Goal: Task Accomplishment & Management: Use online tool/utility

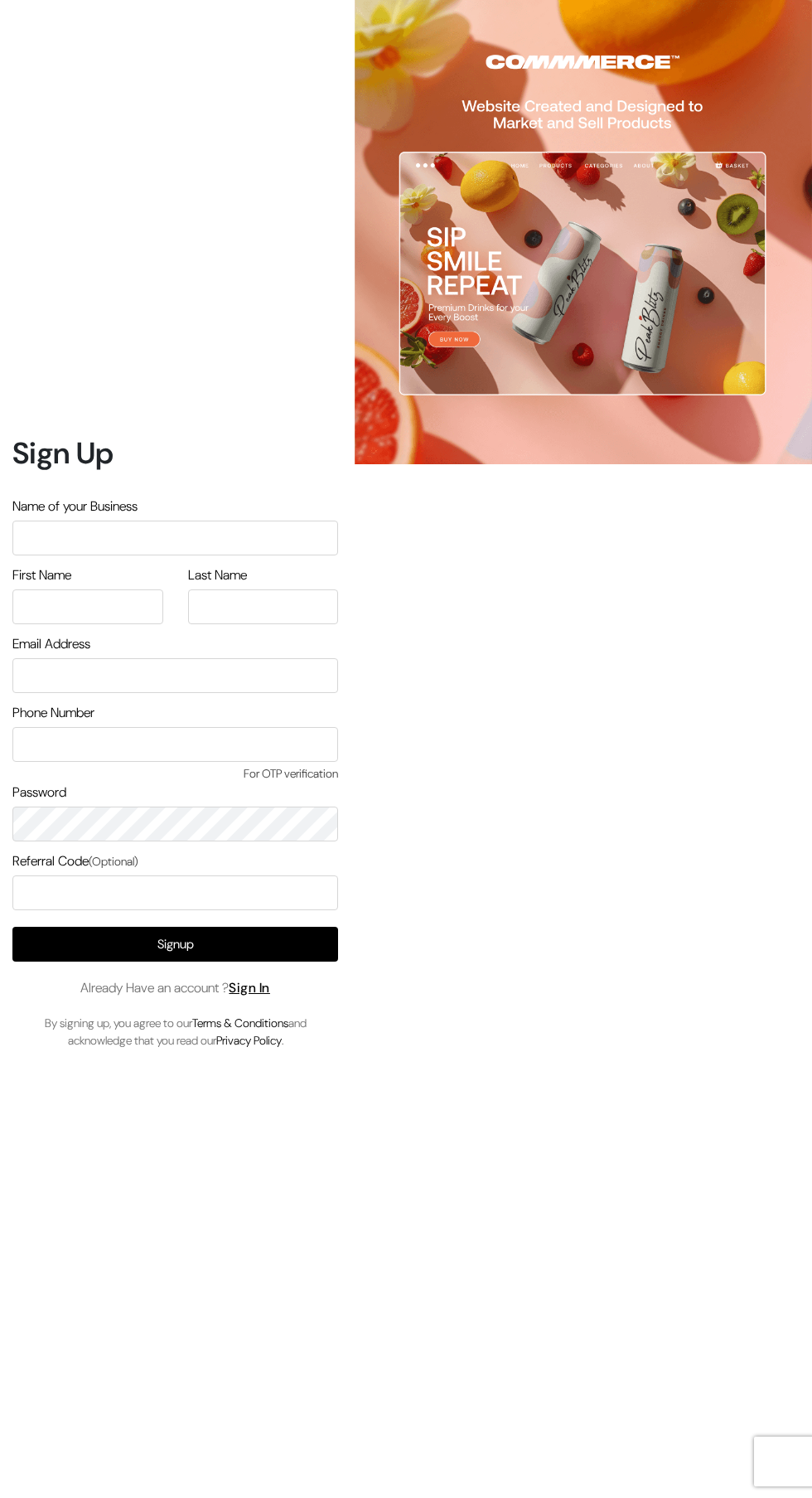
scroll to position [27, 0]
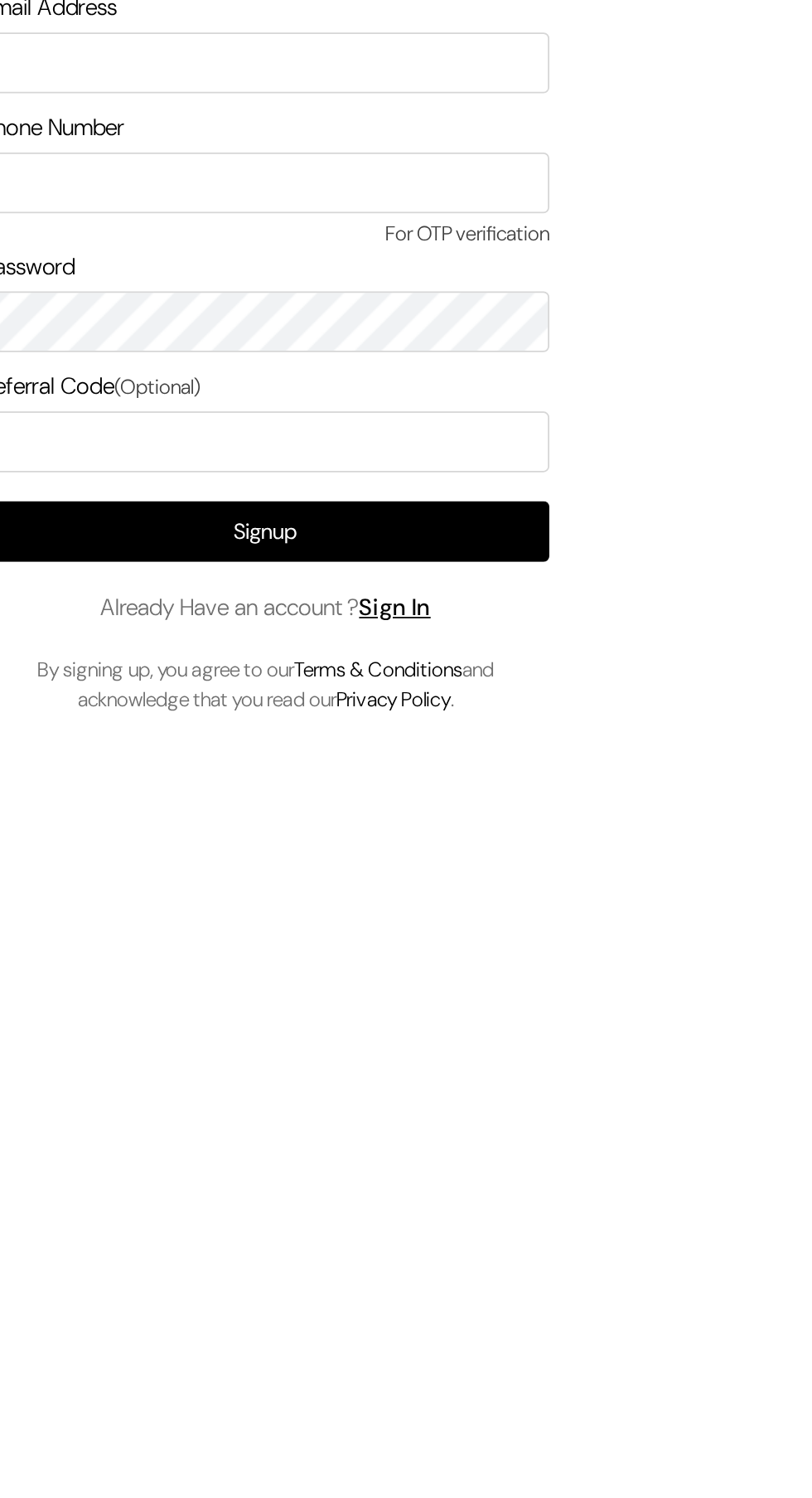
click at [251, 996] on link "Sign In" at bounding box center [249, 988] width 42 height 17
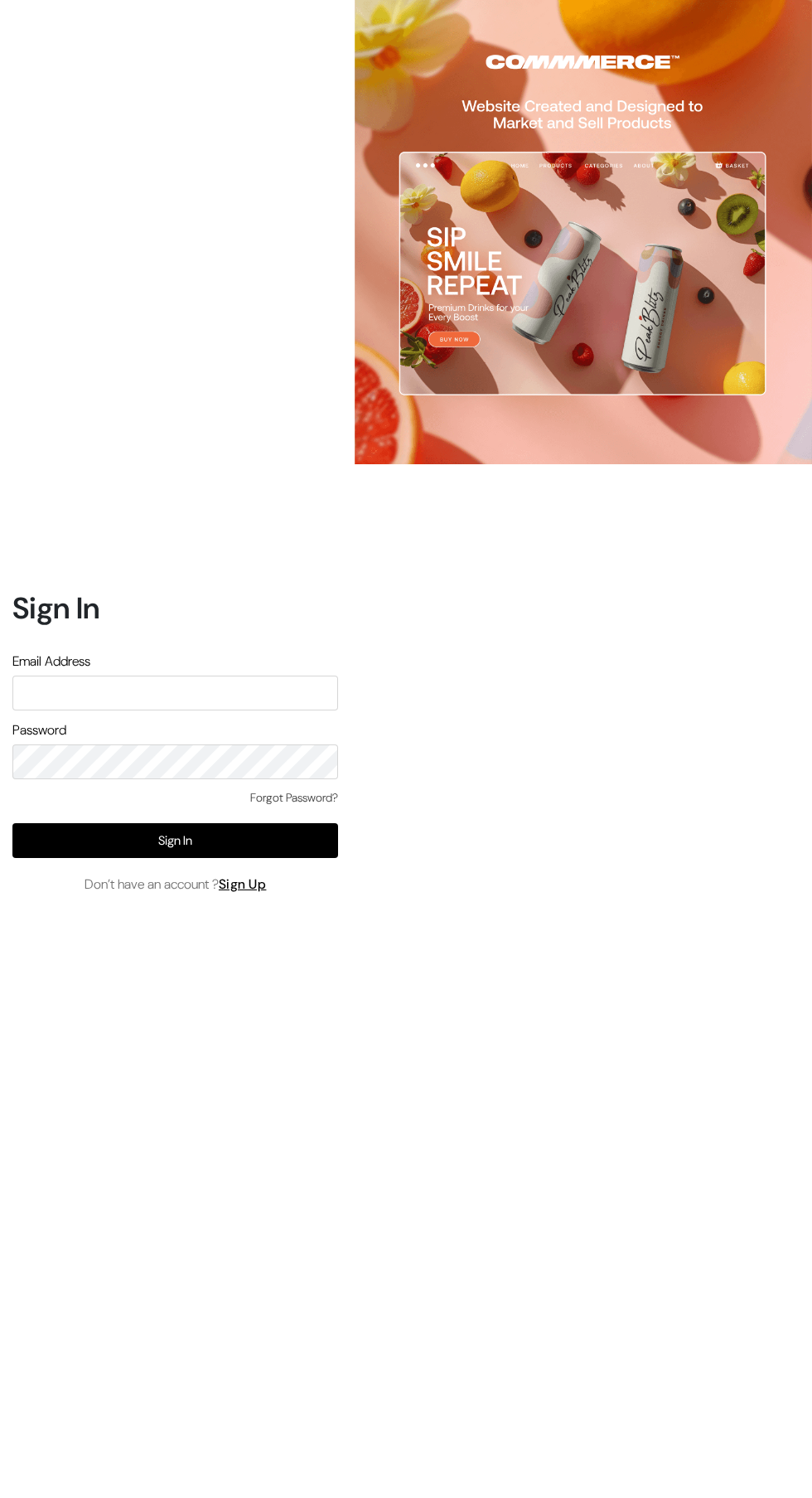
click at [105, 710] on input "text" at bounding box center [176, 693] width 326 height 35
type input "annamsfoods@gmail.com"
click at [128, 858] on button "Sign In" at bounding box center [176, 840] width 326 height 35
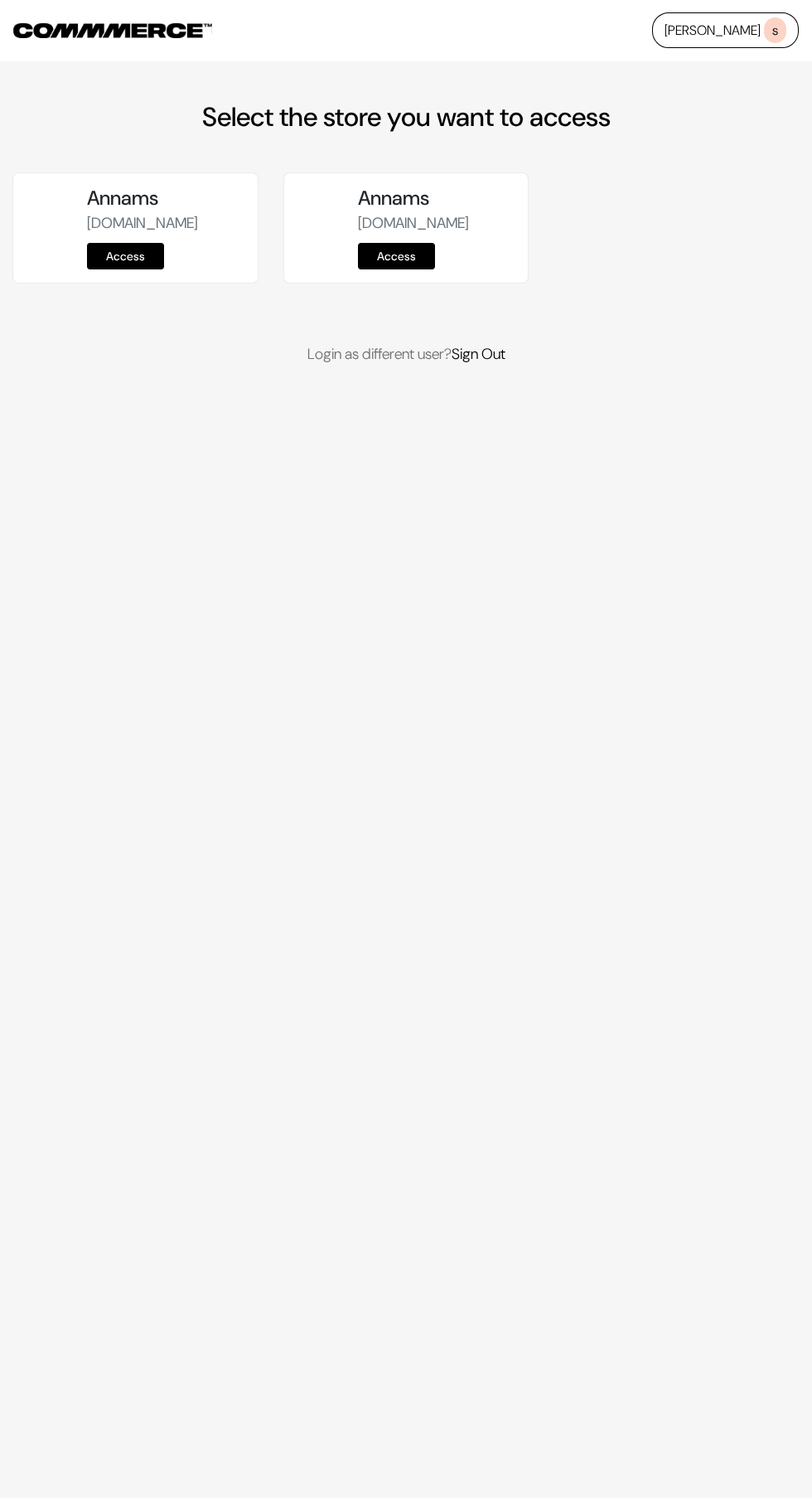
click at [161, 267] on link "Access" at bounding box center [125, 255] width 77 height 26
click at [161, 270] on link "Access" at bounding box center [125, 255] width 77 height 26
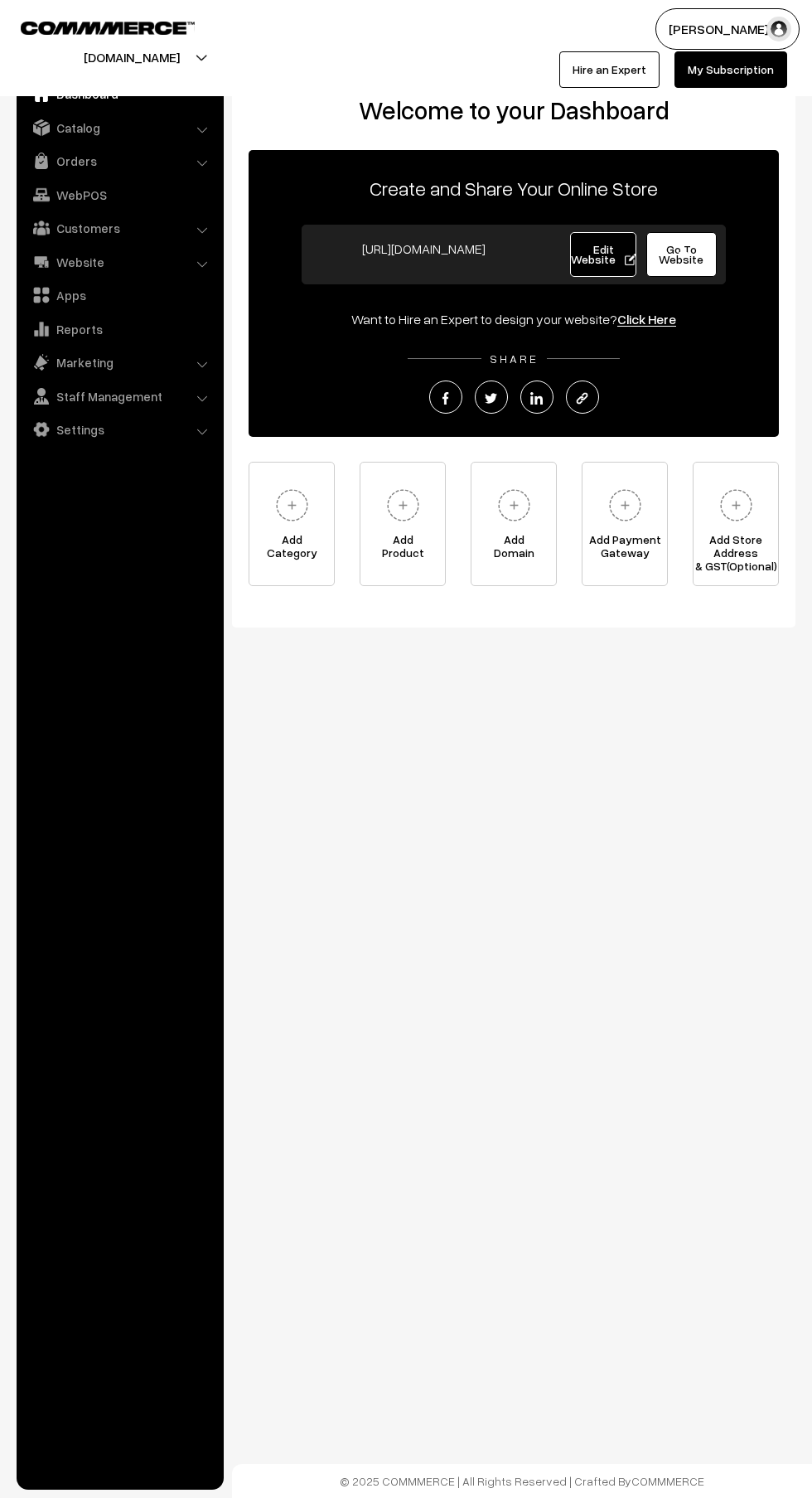
click at [122, 131] on link "Catalog" at bounding box center [118, 127] width 197 height 30
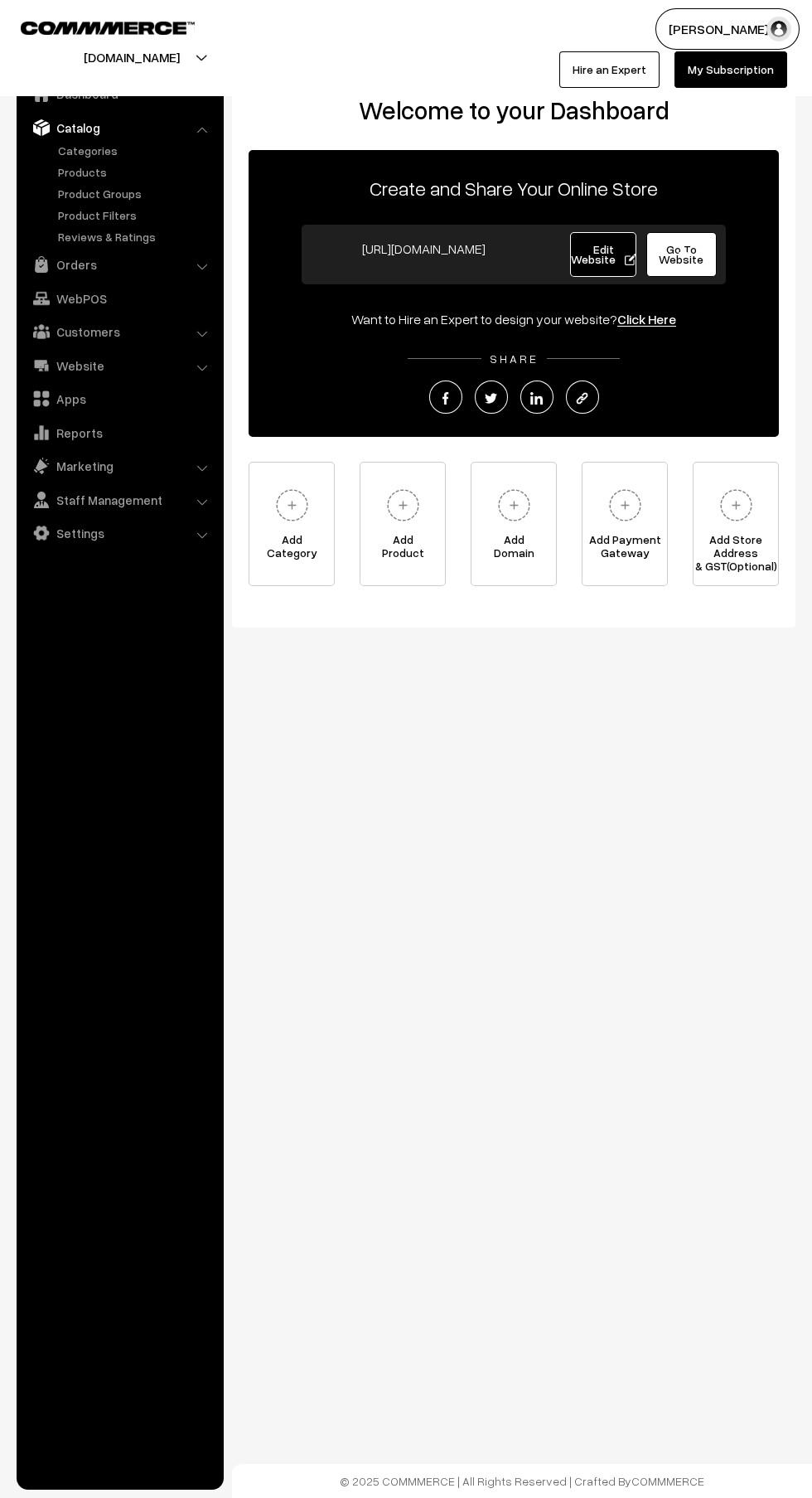
click at [132, 170] on link "Products" at bounding box center [136, 172] width 164 height 17
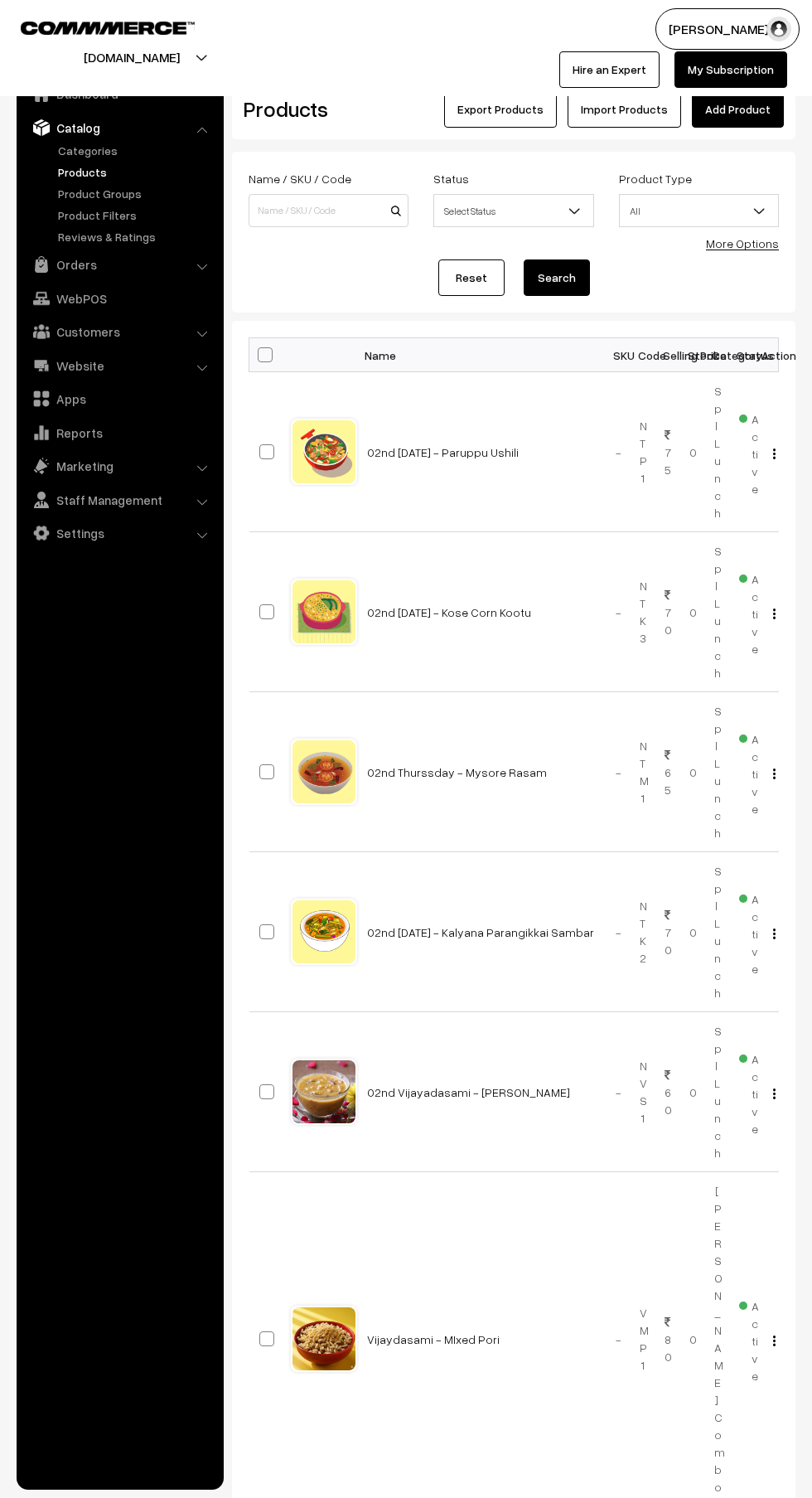
click at [731, 238] on link "More Options" at bounding box center [742, 243] width 73 height 15
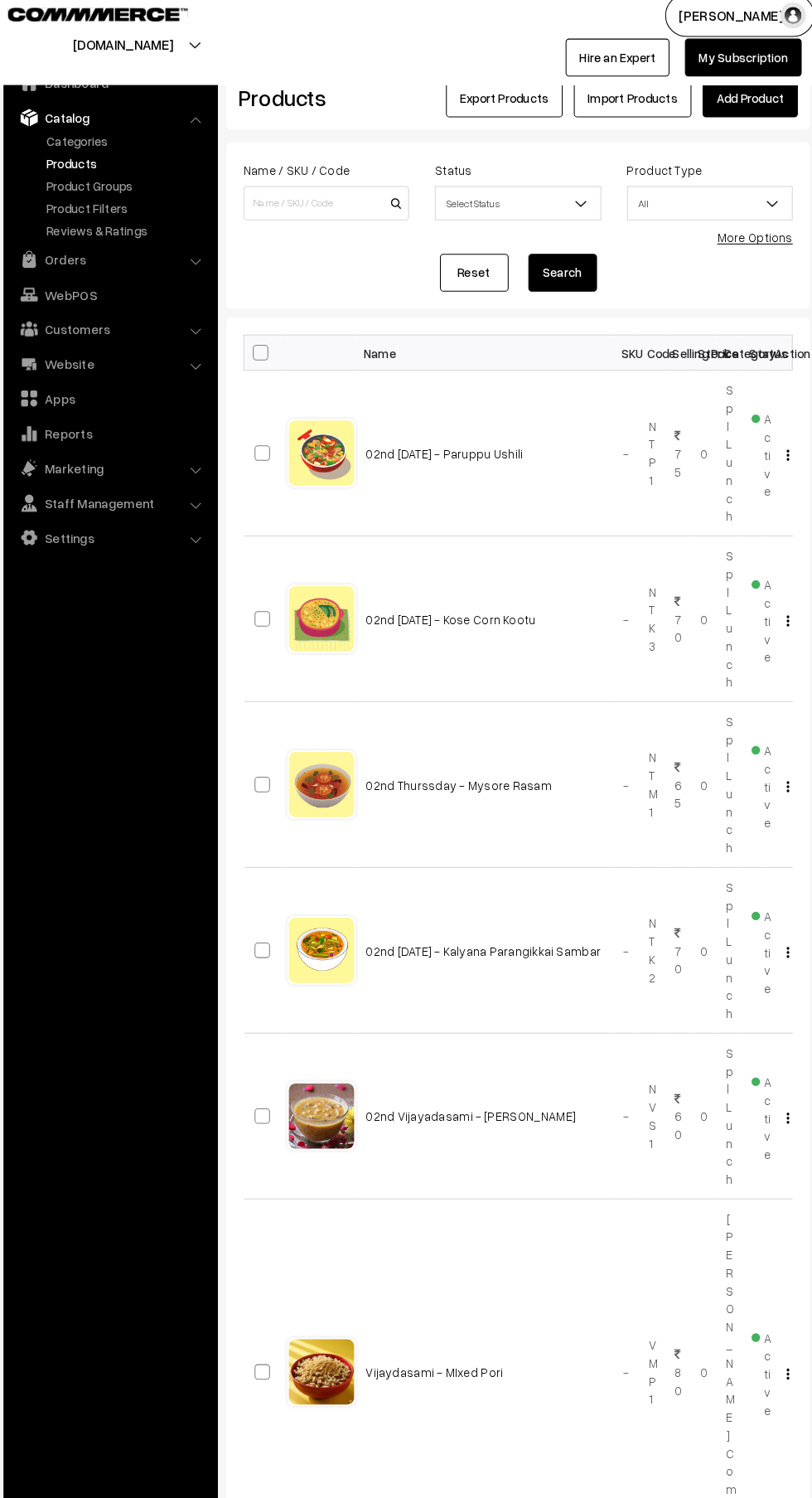
click at [750, 241] on link "More Options" at bounding box center [742, 243] width 73 height 15
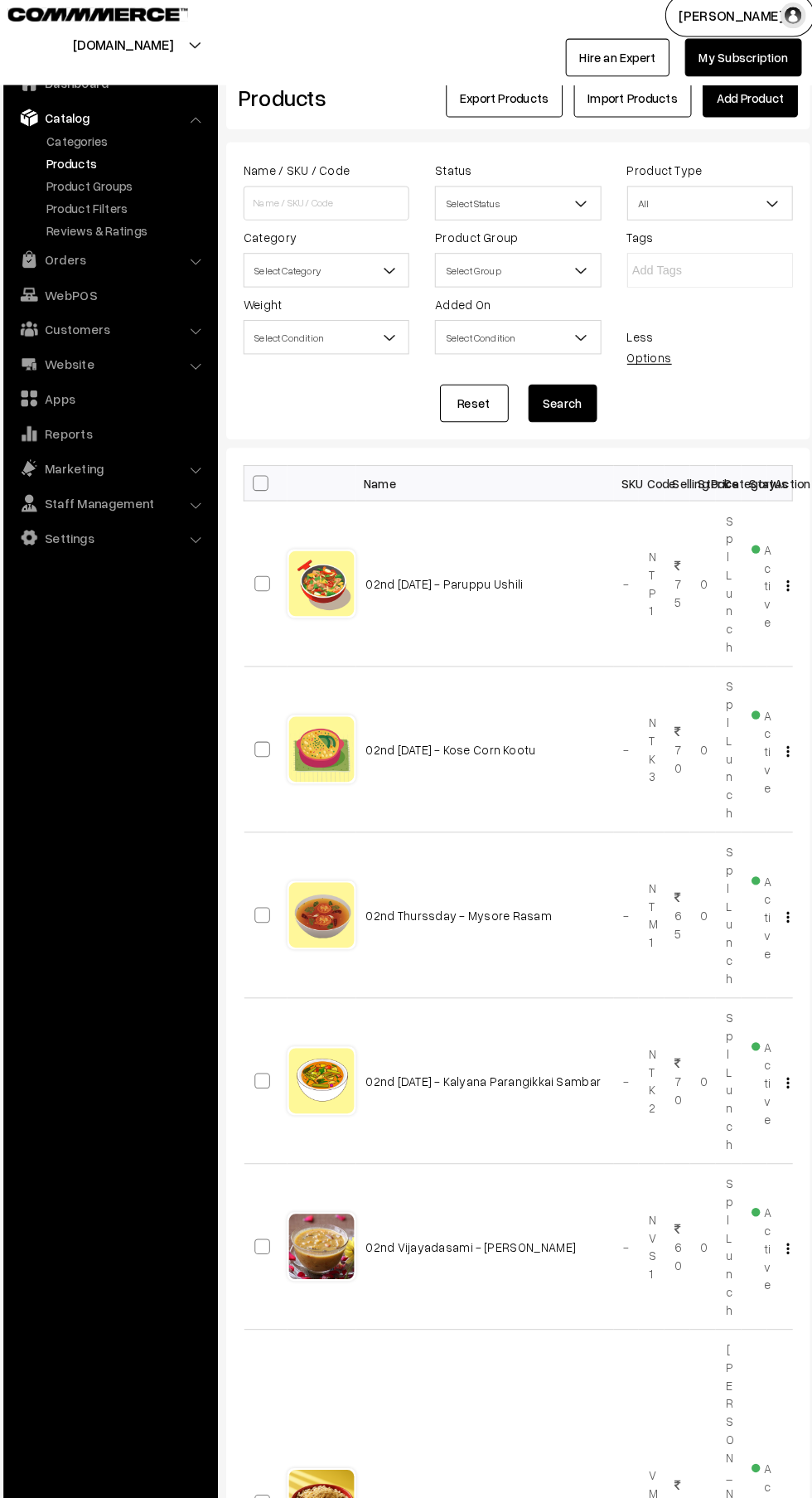
click at [319, 276] on span "Select Category" at bounding box center [328, 276] width 158 height 29
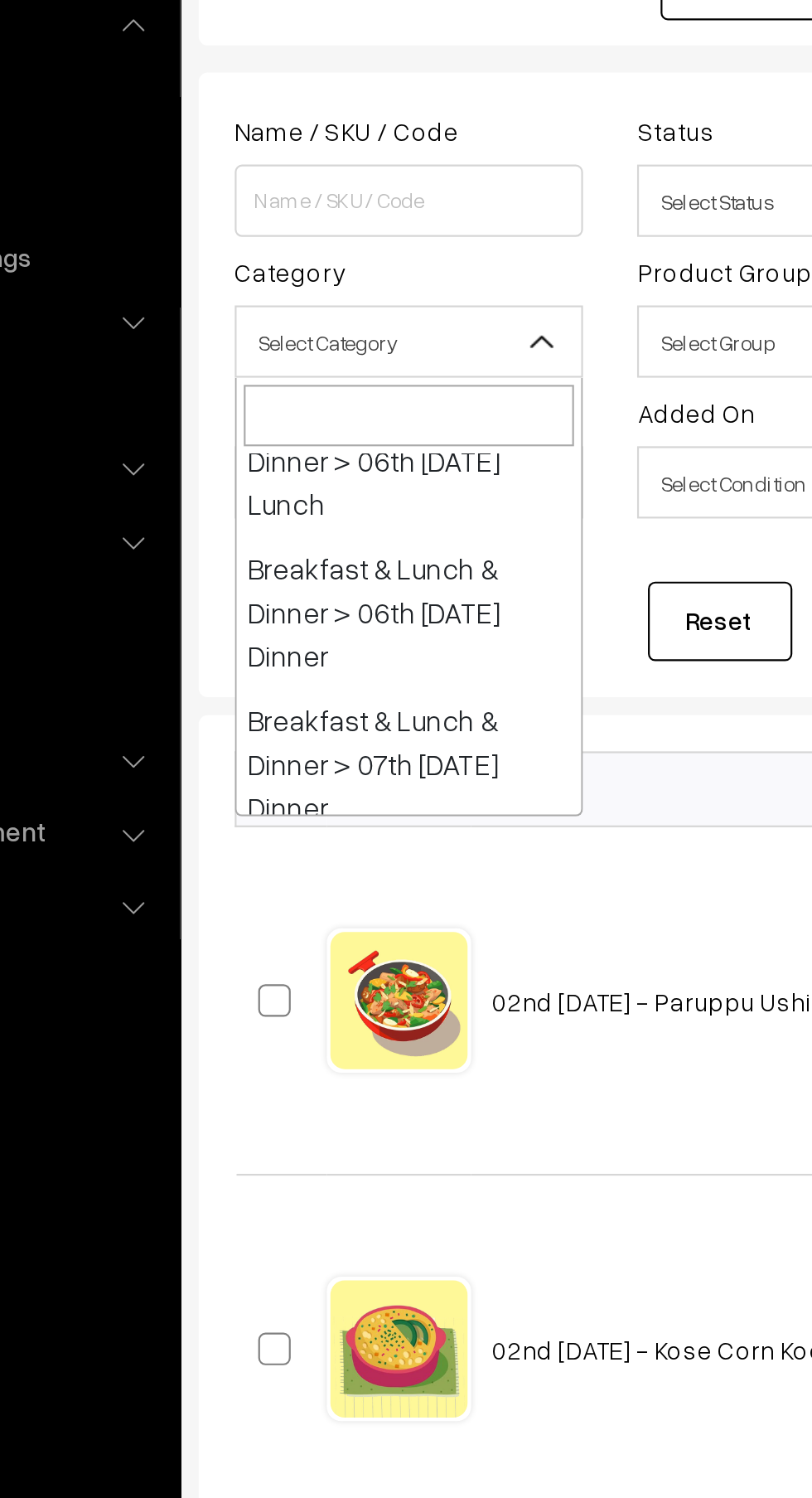
scroll to position [665, 0]
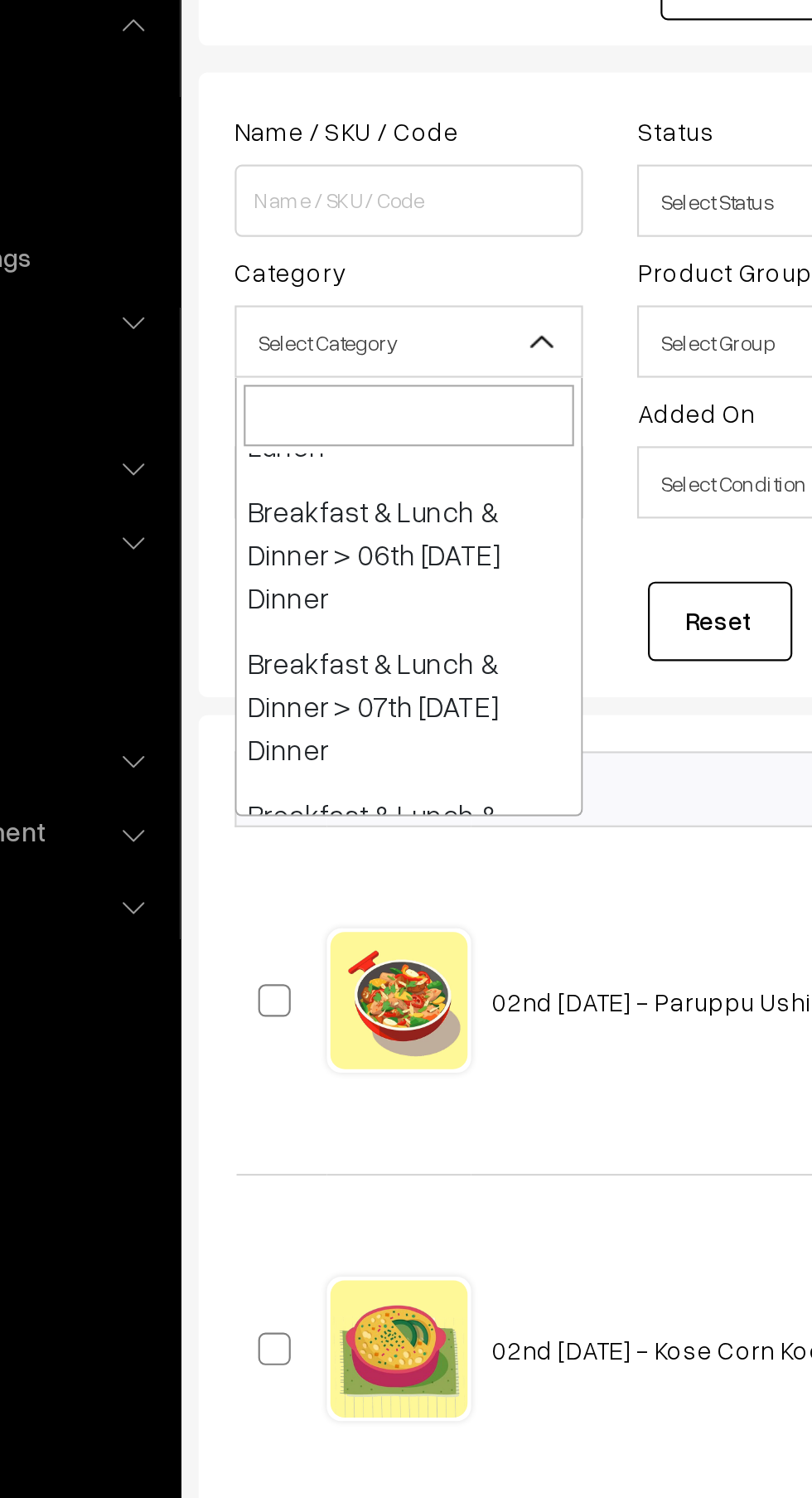
select select "96"
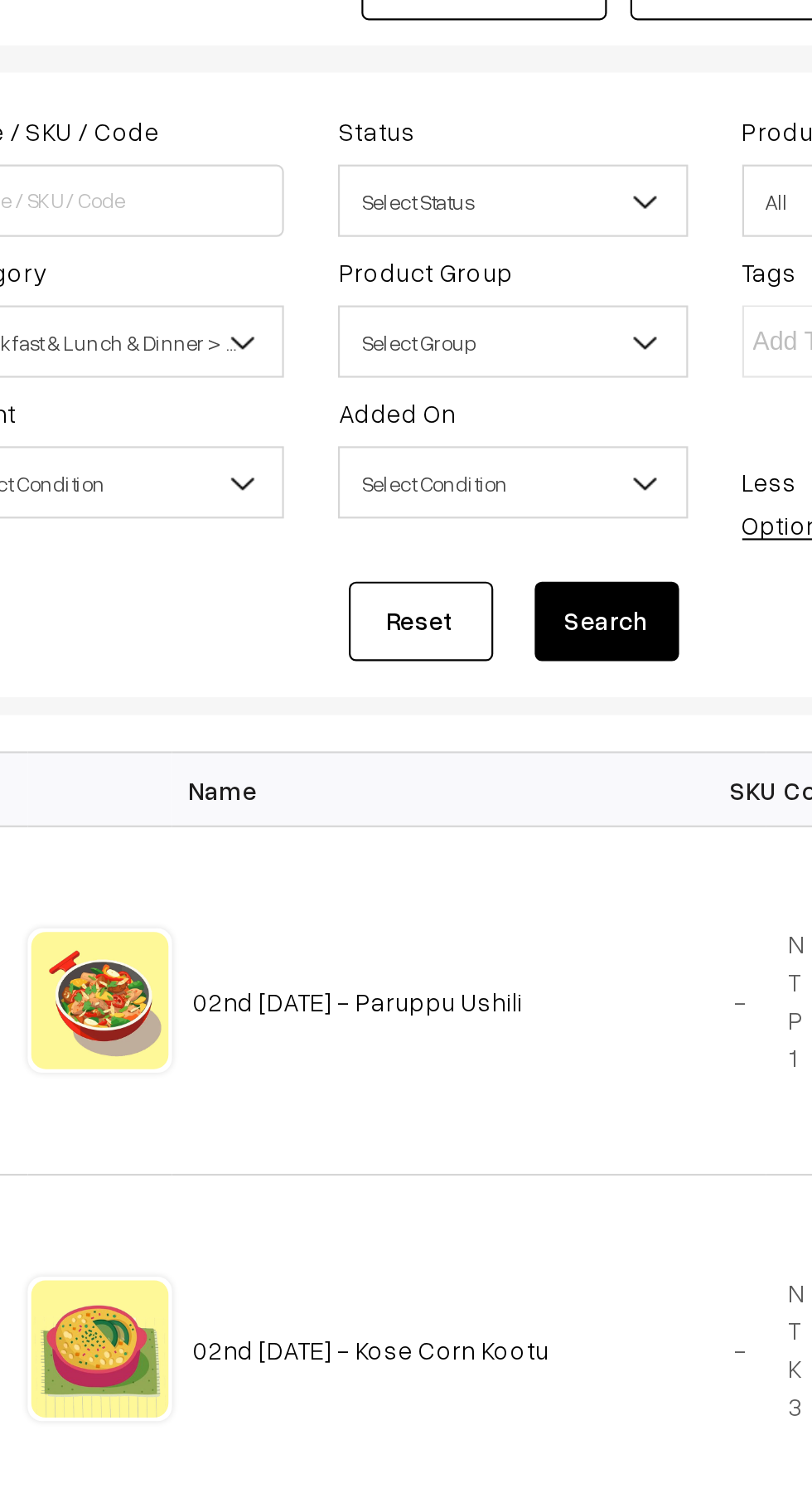
click at [560, 401] on button "Search" at bounding box center [557, 404] width 66 height 37
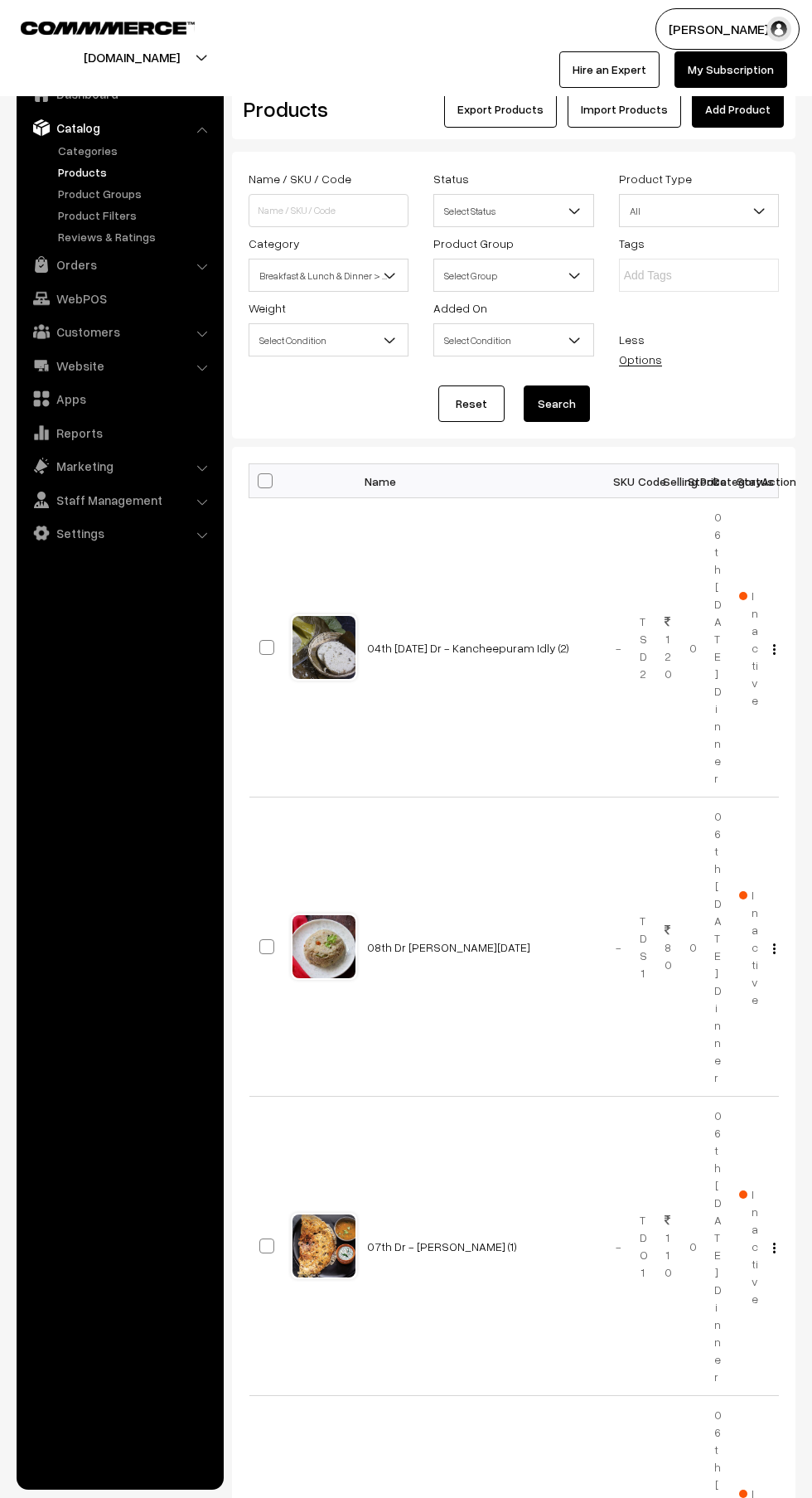
scroll to position [2193, 0]
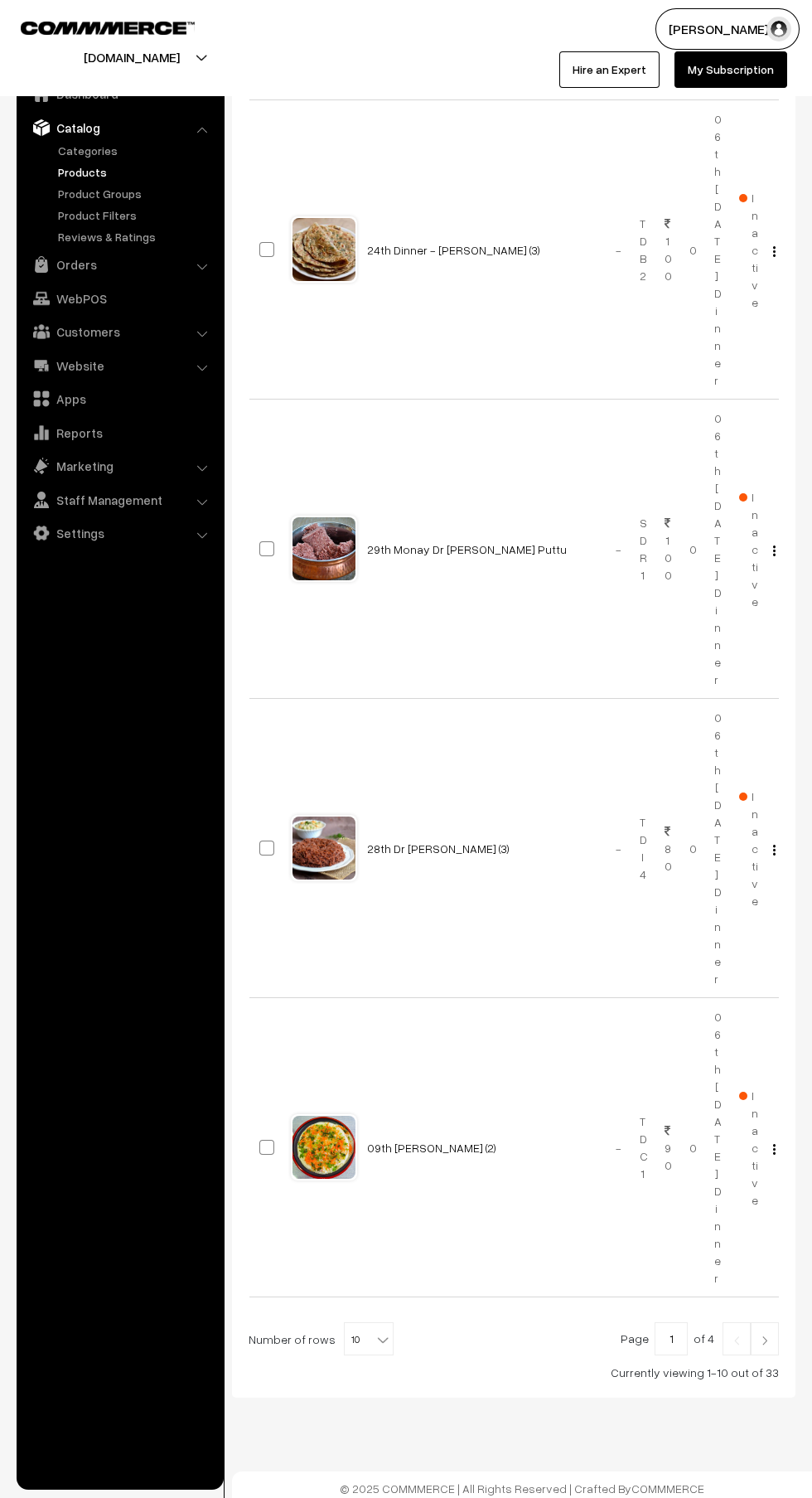
click at [374, 1333] on b at bounding box center [382, 1339] width 16 height 16
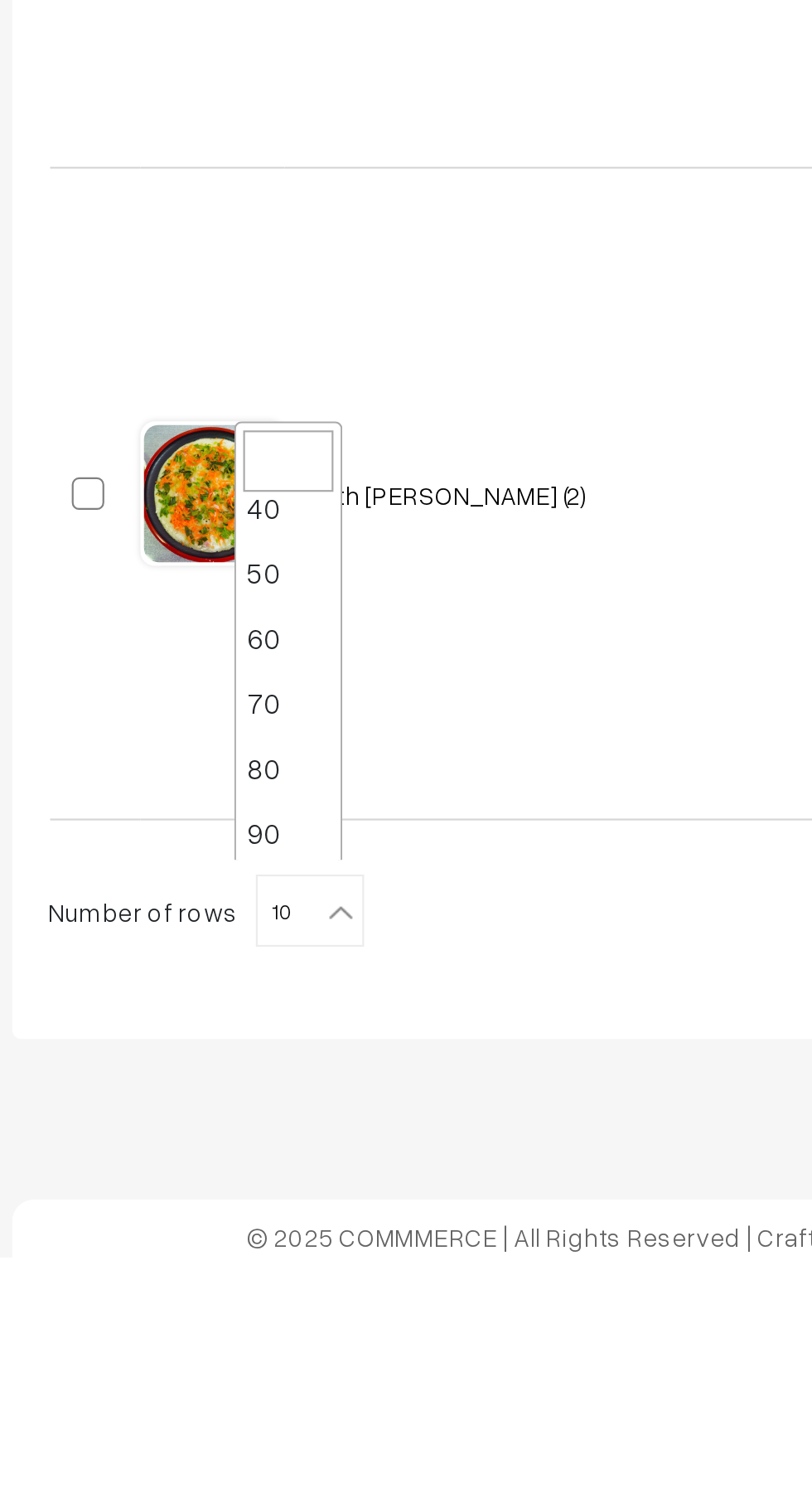
scroll to position [133, 0]
select select "100"
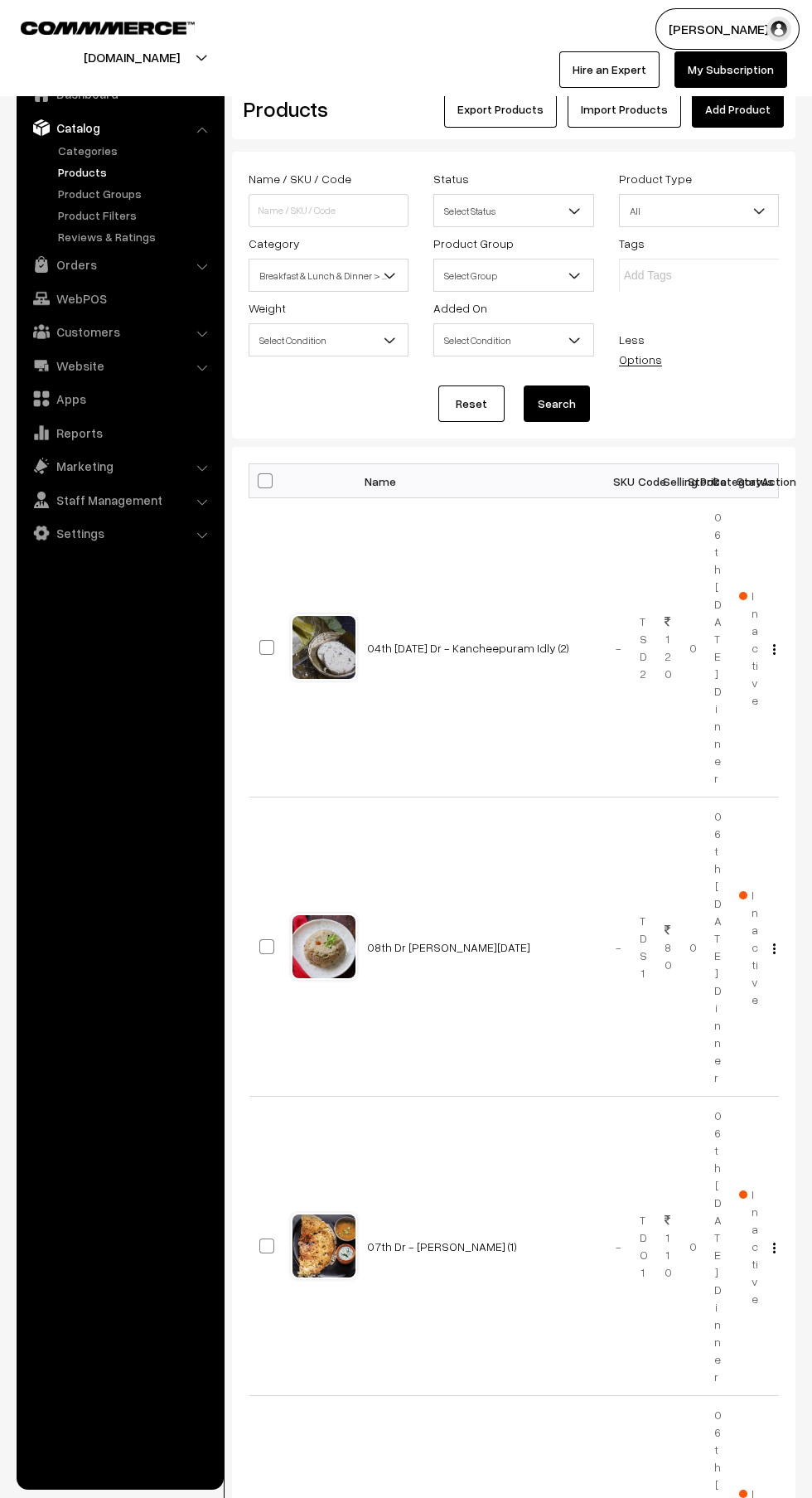
click at [258, 479] on span at bounding box center [265, 480] width 15 height 15
click at [257, 479] on input "checkbox" at bounding box center [254, 479] width 11 height 11
checkbox input "true"
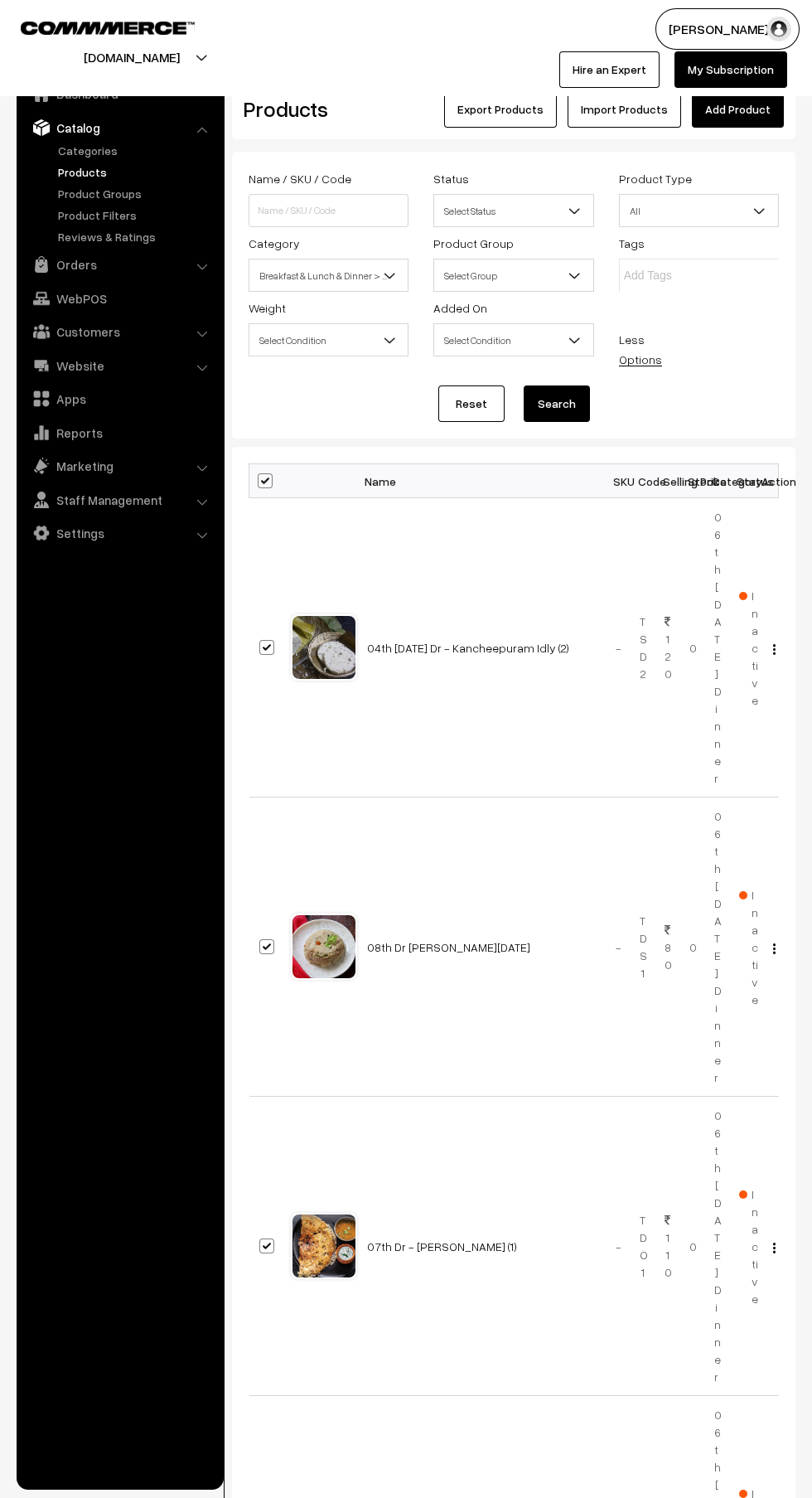
checkbox input "true"
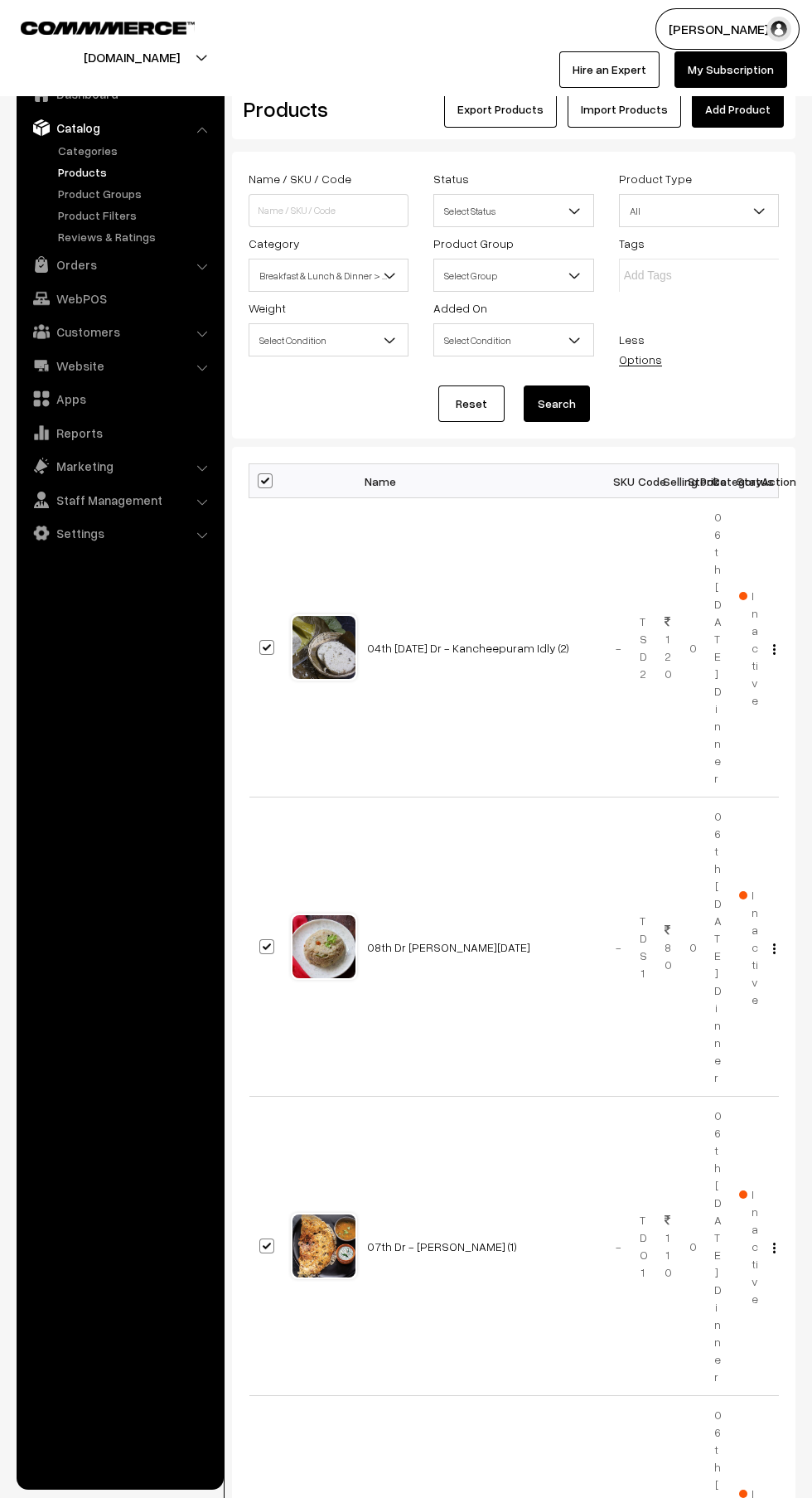
checkbox input "true"
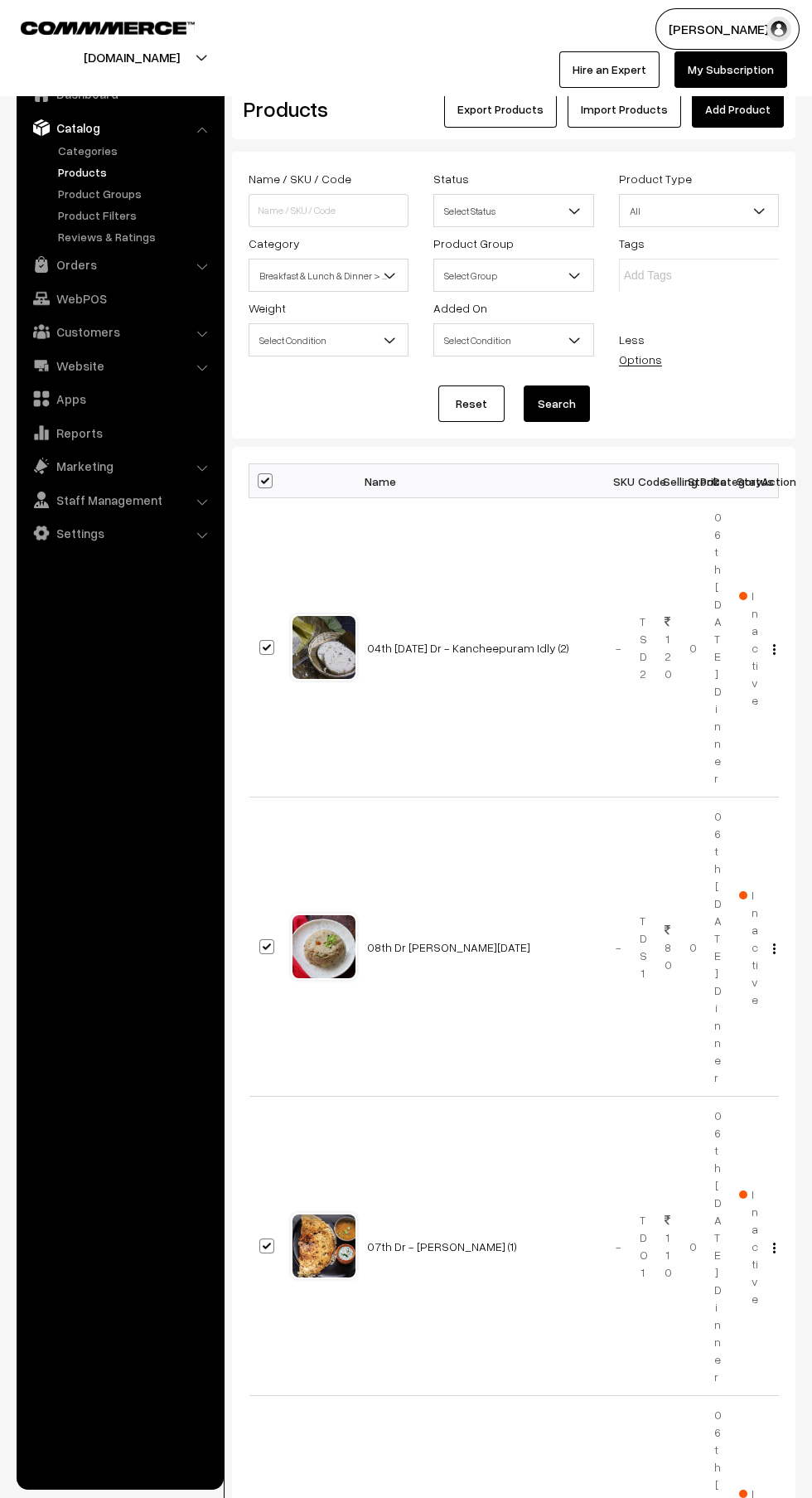
checkbox input "true"
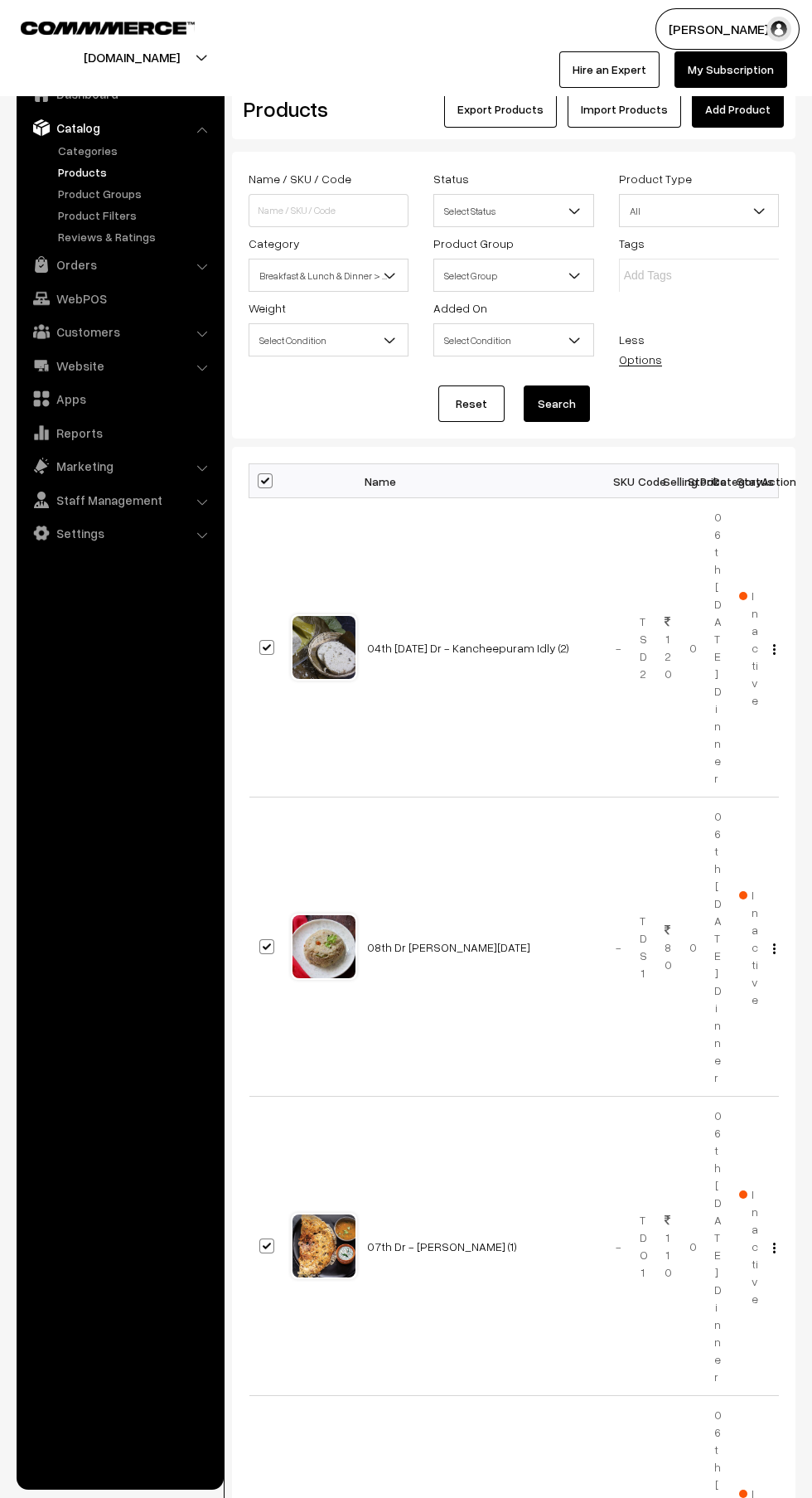
checkbox input "true"
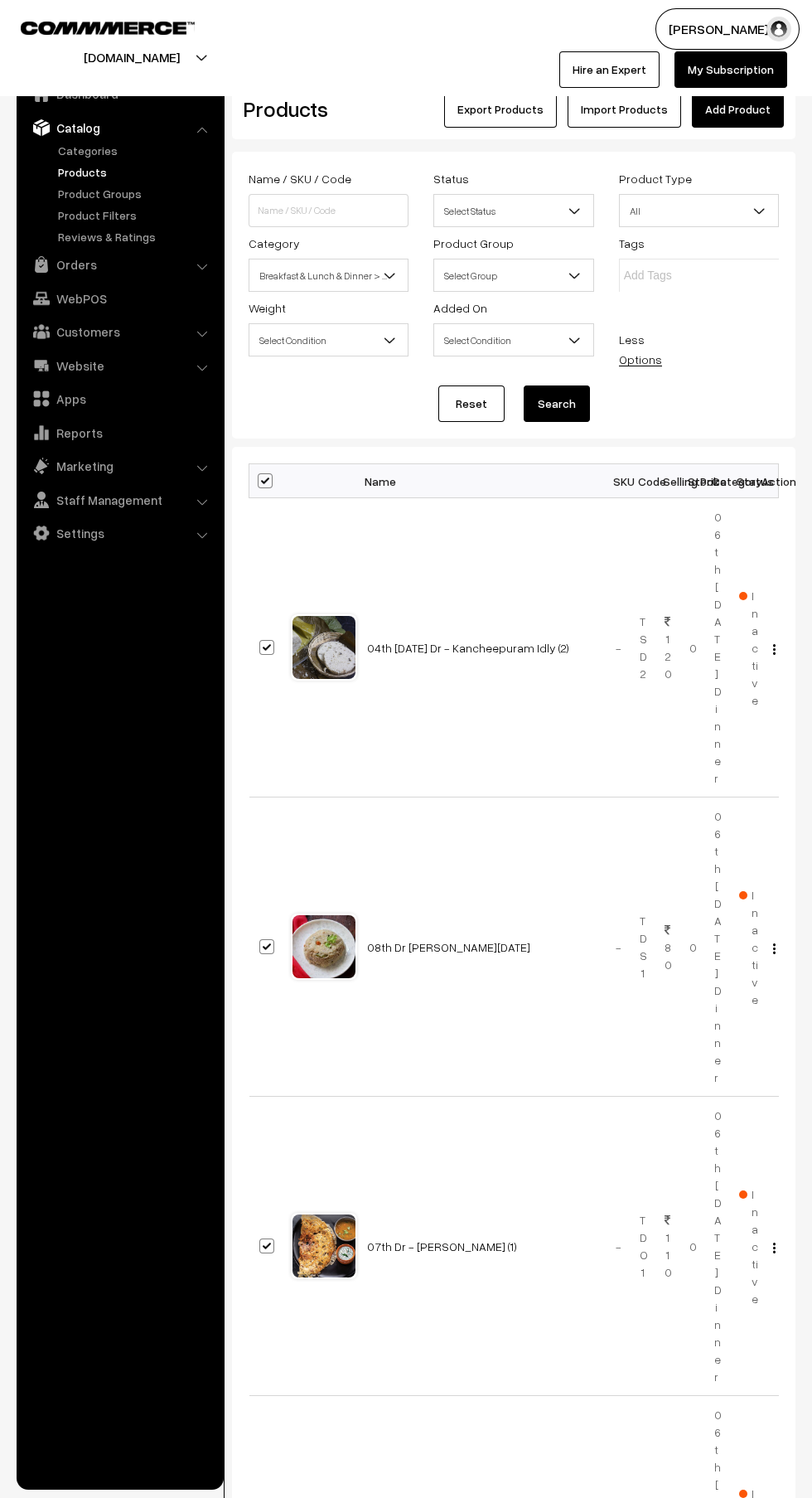
checkbox input "true"
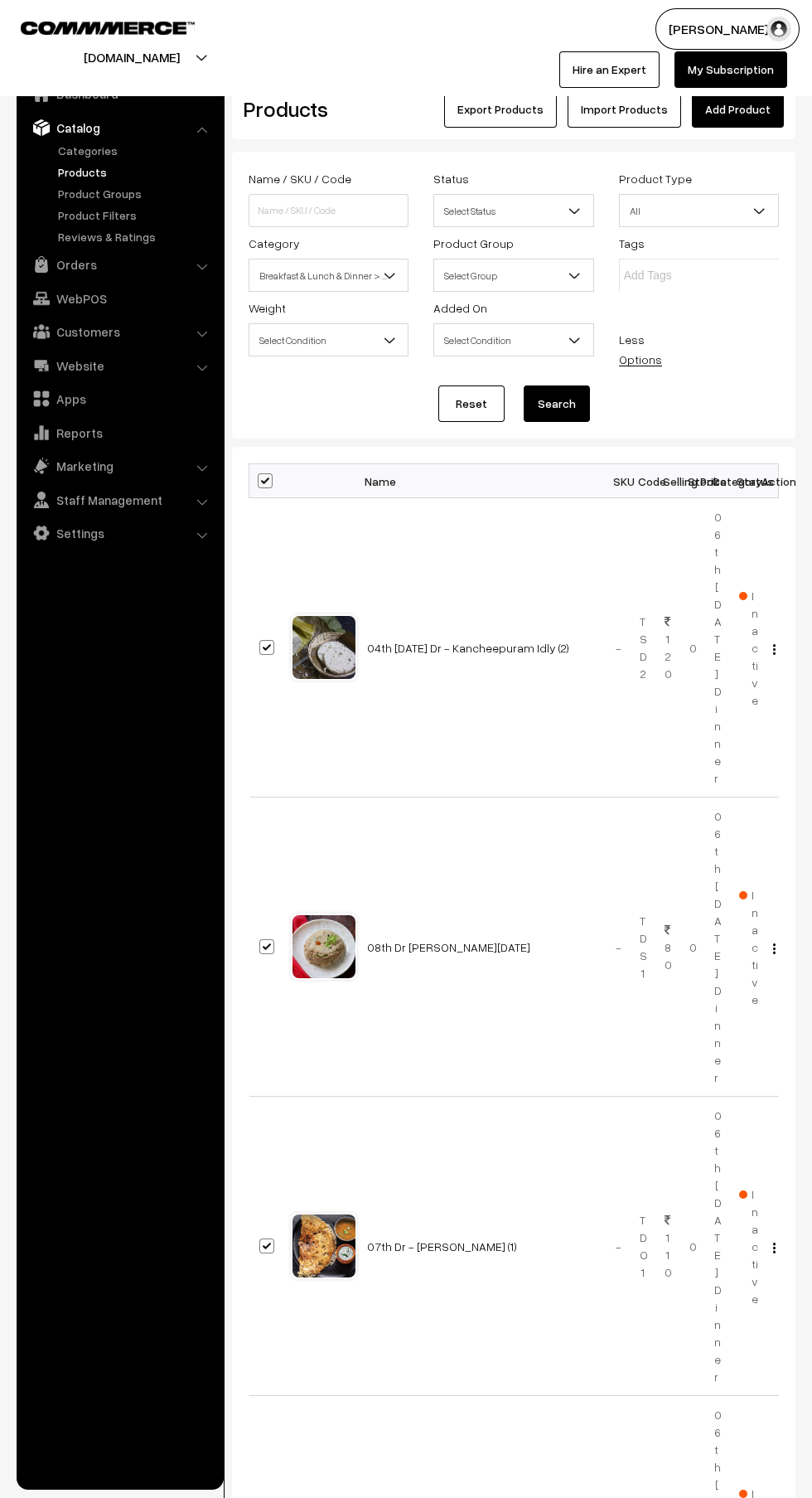
checkbox input "true"
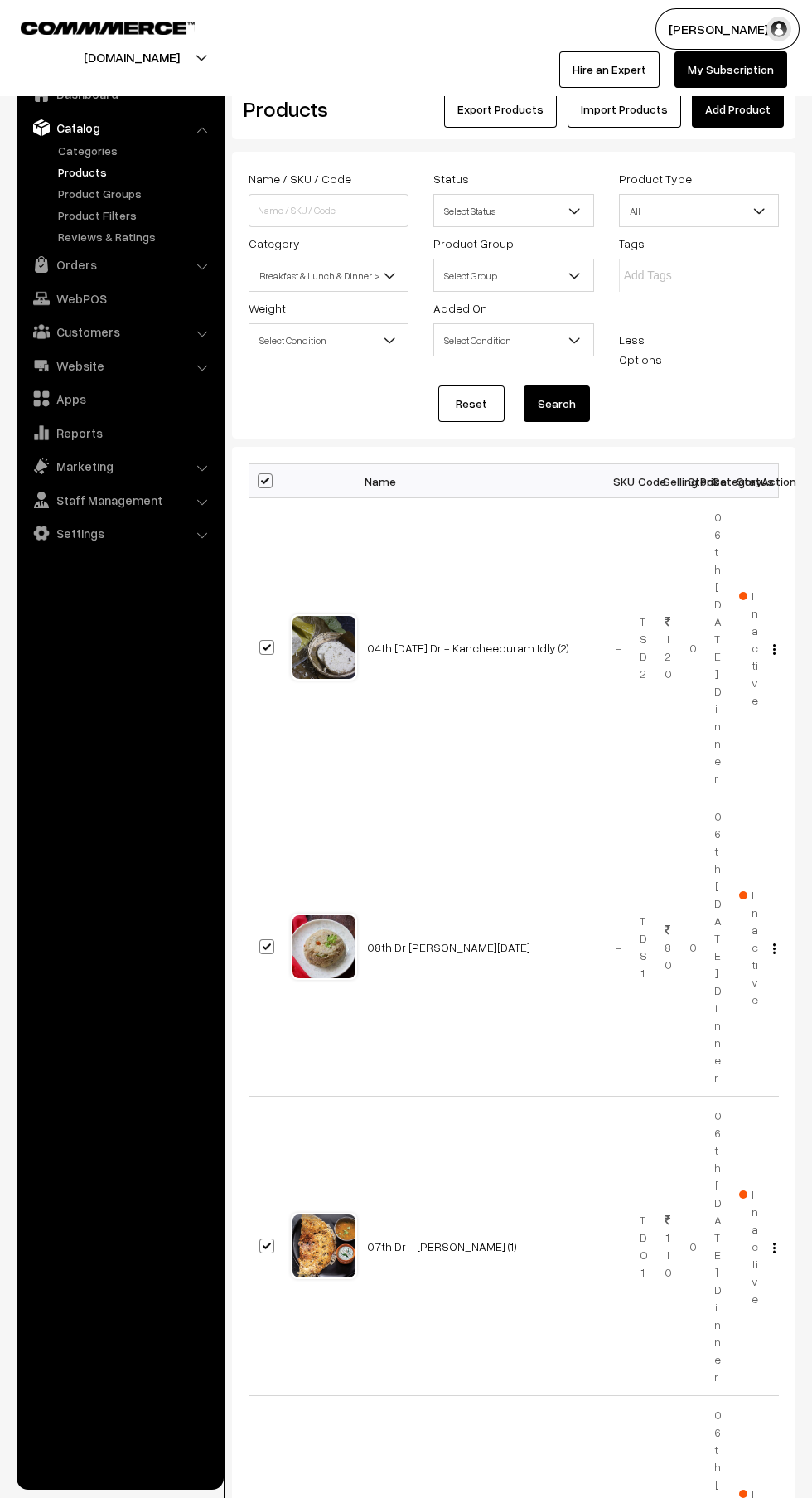
checkbox input "true"
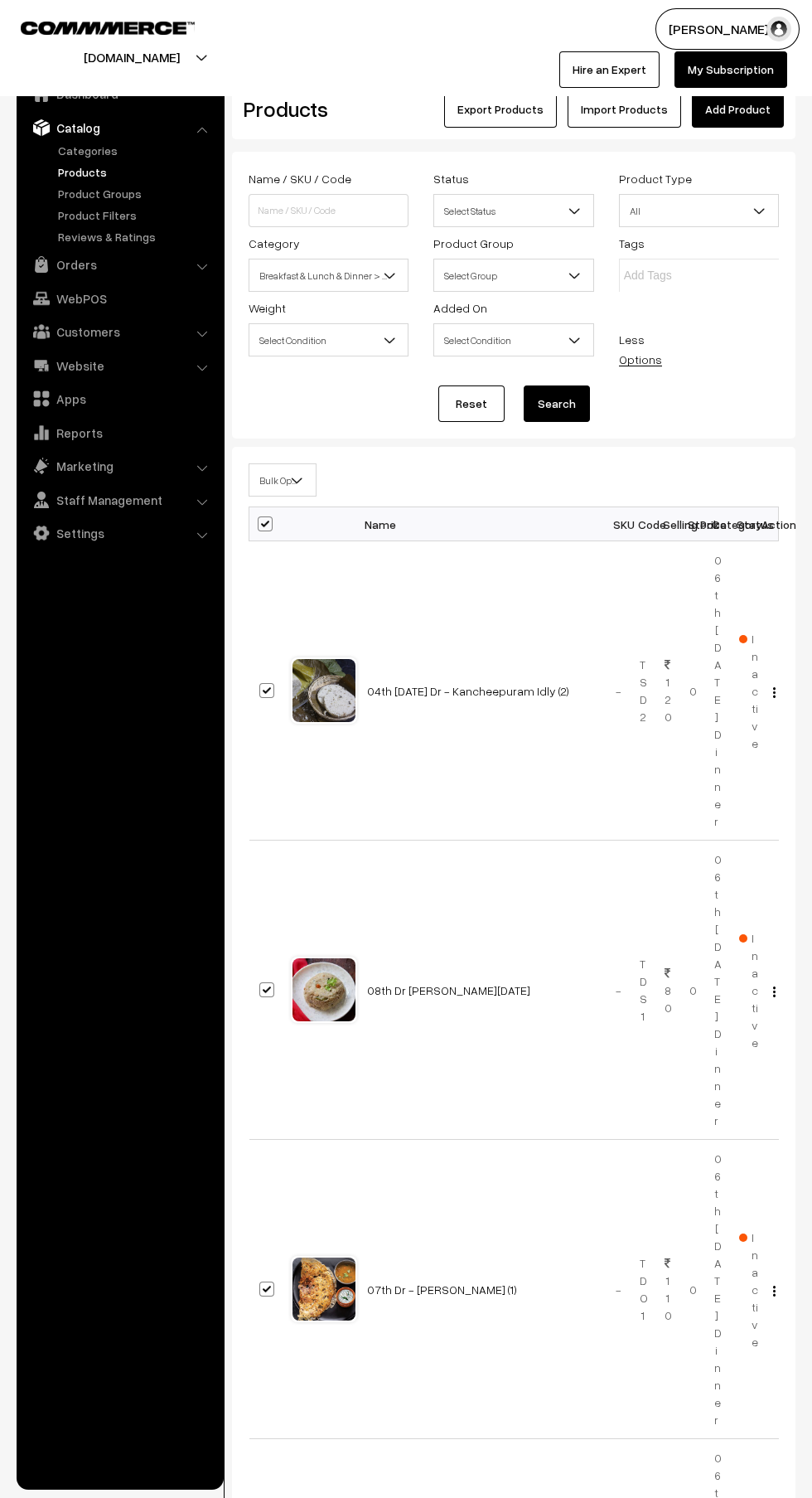
click at [257, 479] on span "Bulk Options" at bounding box center [282, 480] width 66 height 29
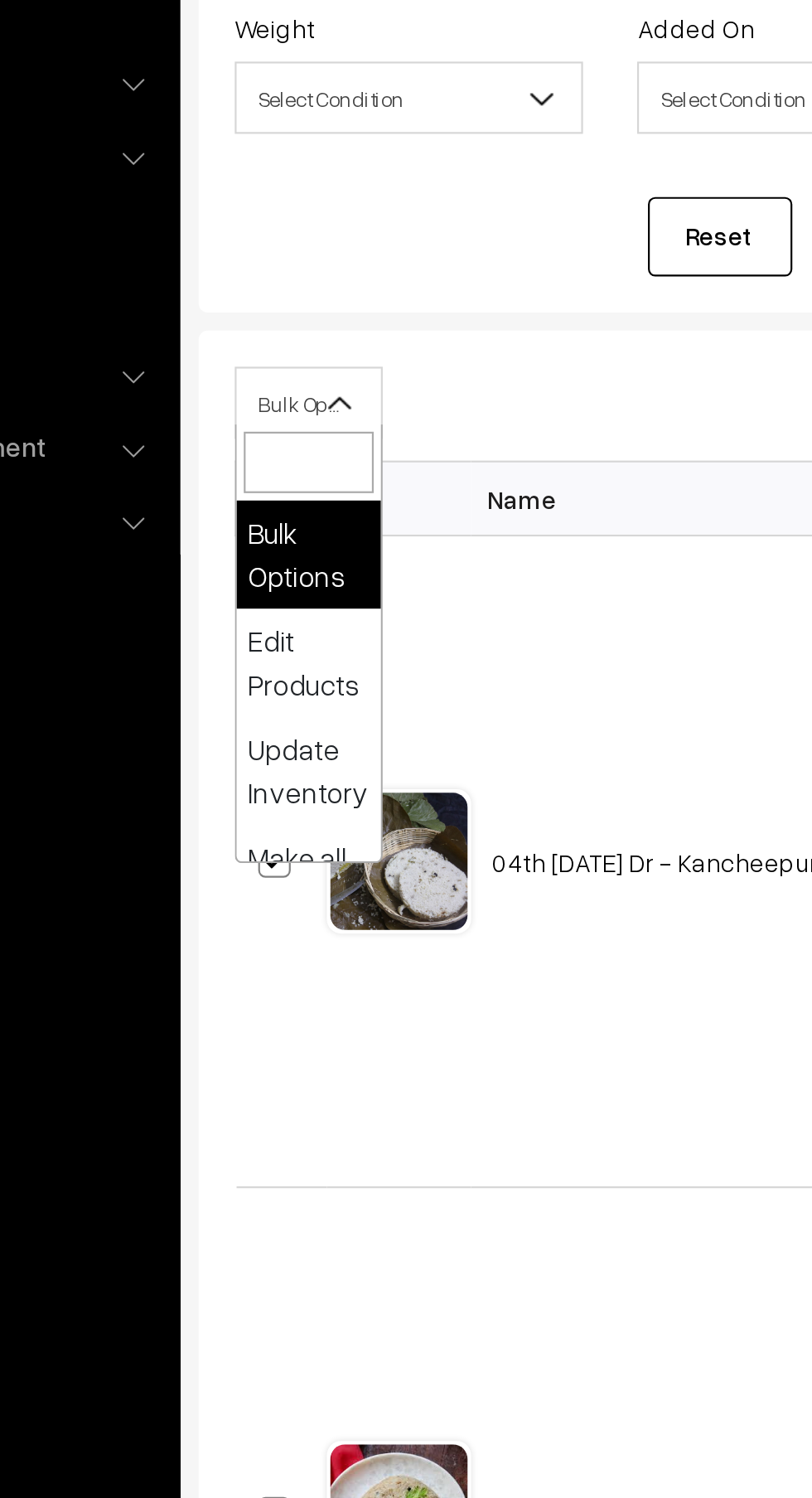
select select "editProduct"
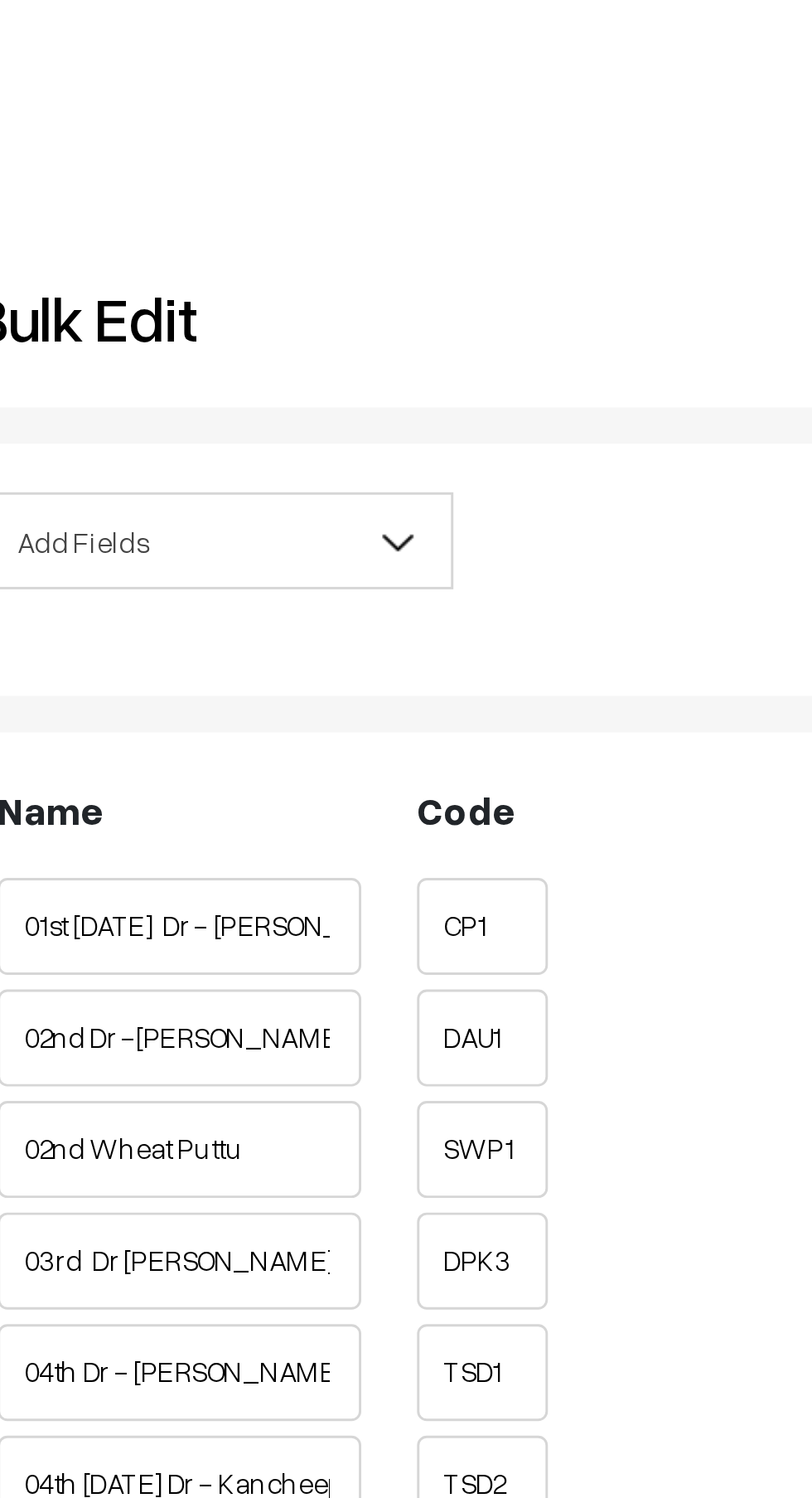
click at [347, 179] on span "Add Fields" at bounding box center [328, 185] width 158 height 29
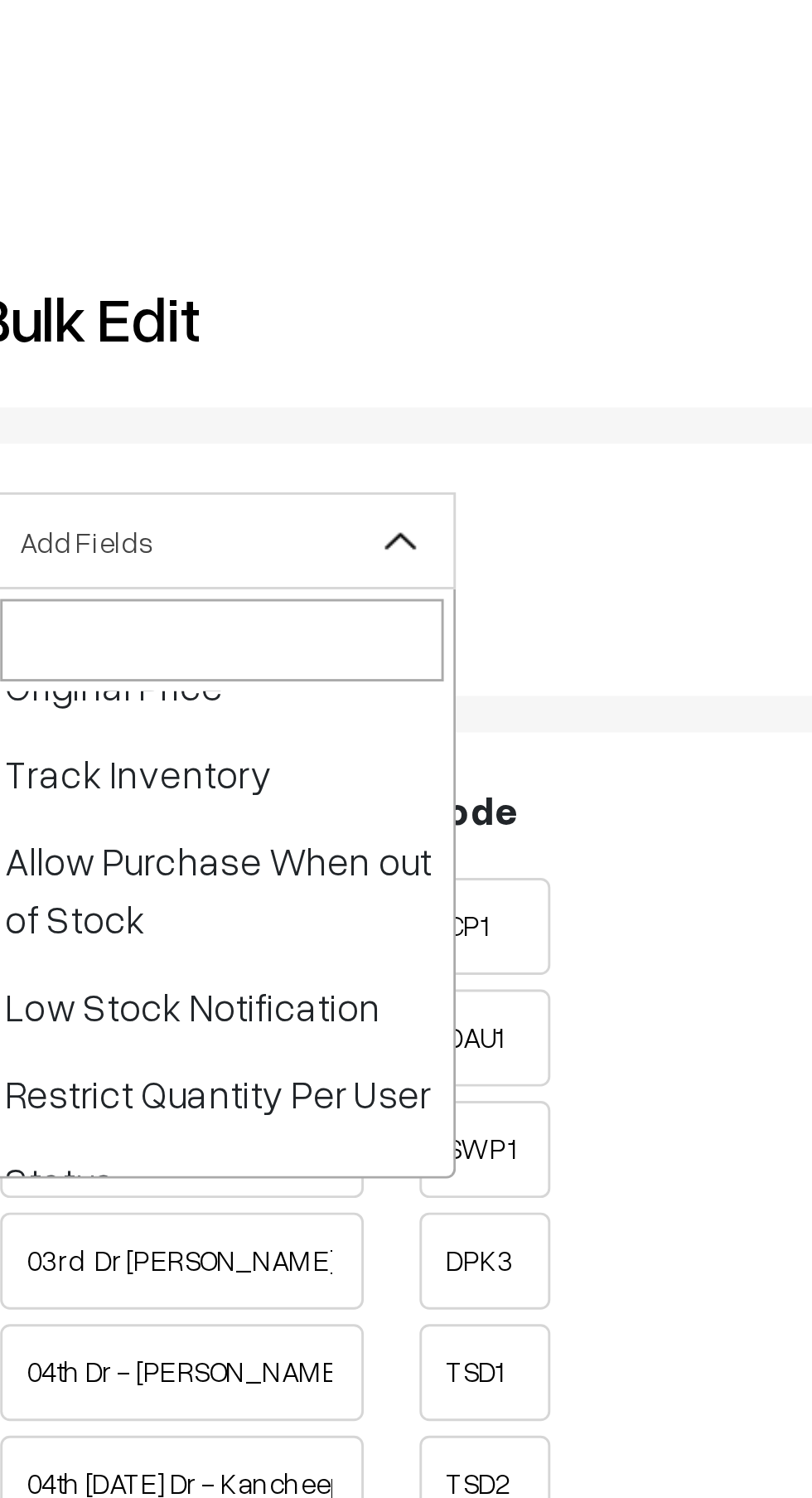
scroll to position [270, 0]
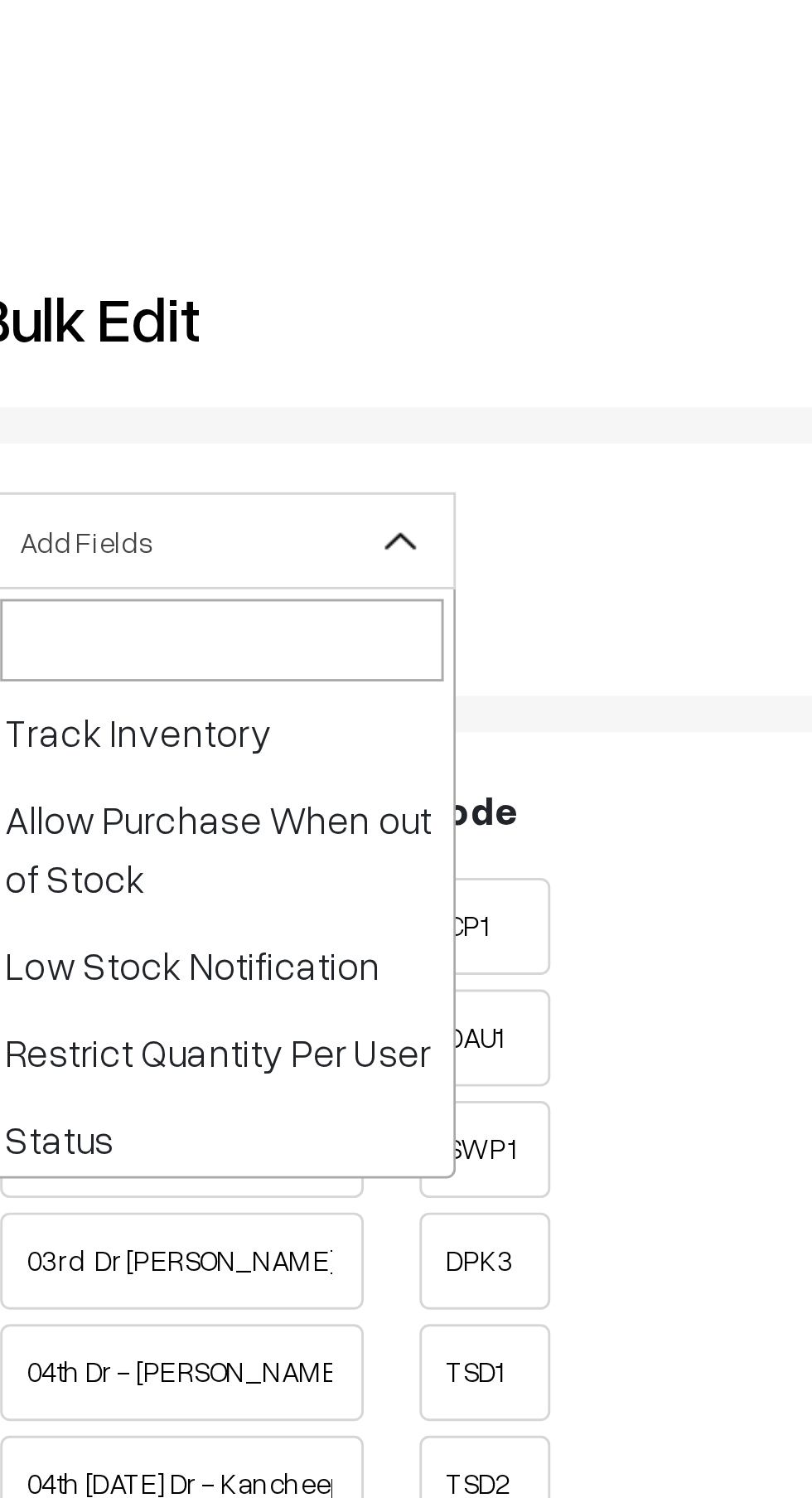
select select "allow-purchase"
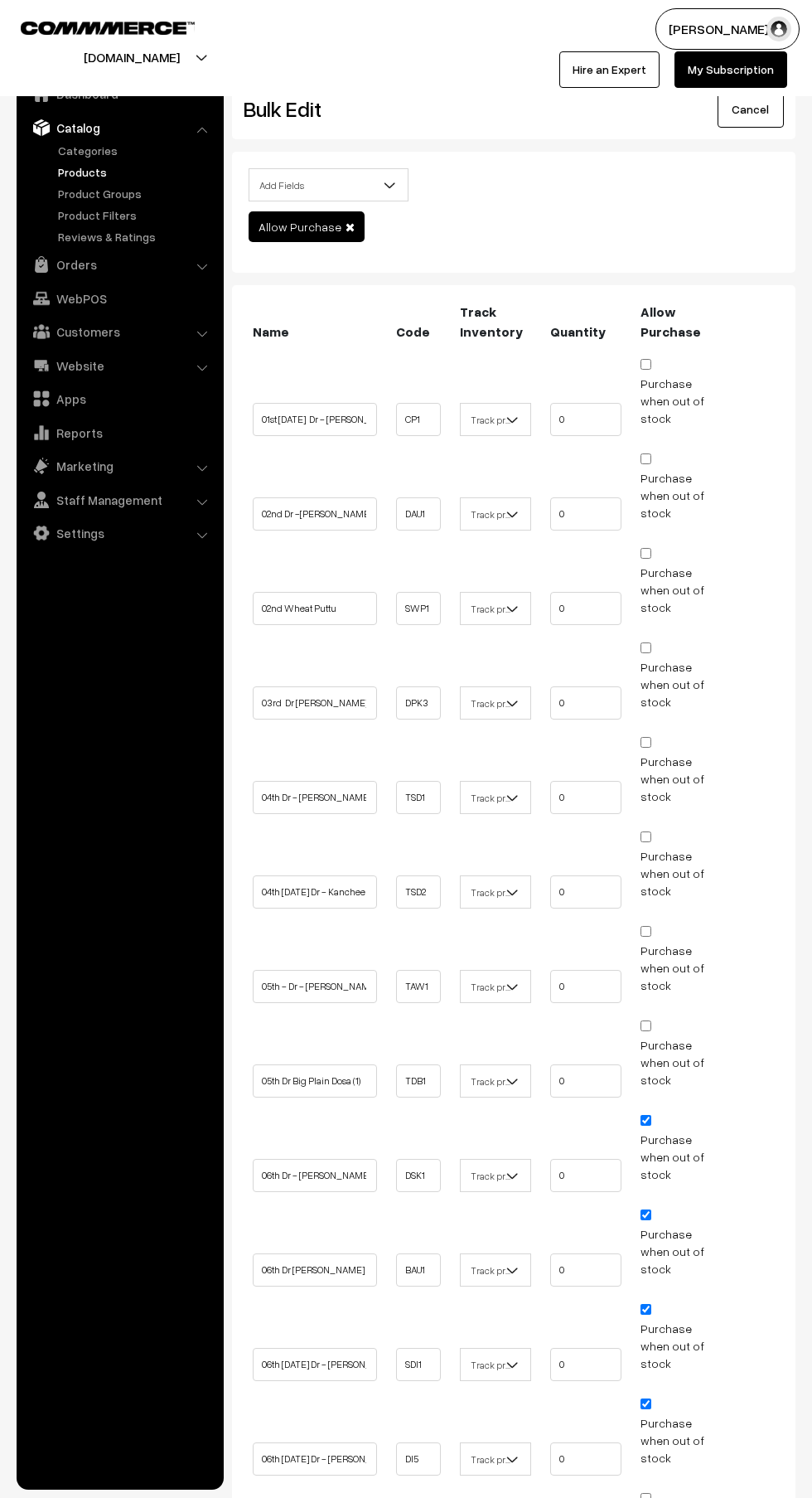
scroll to position [254, 0]
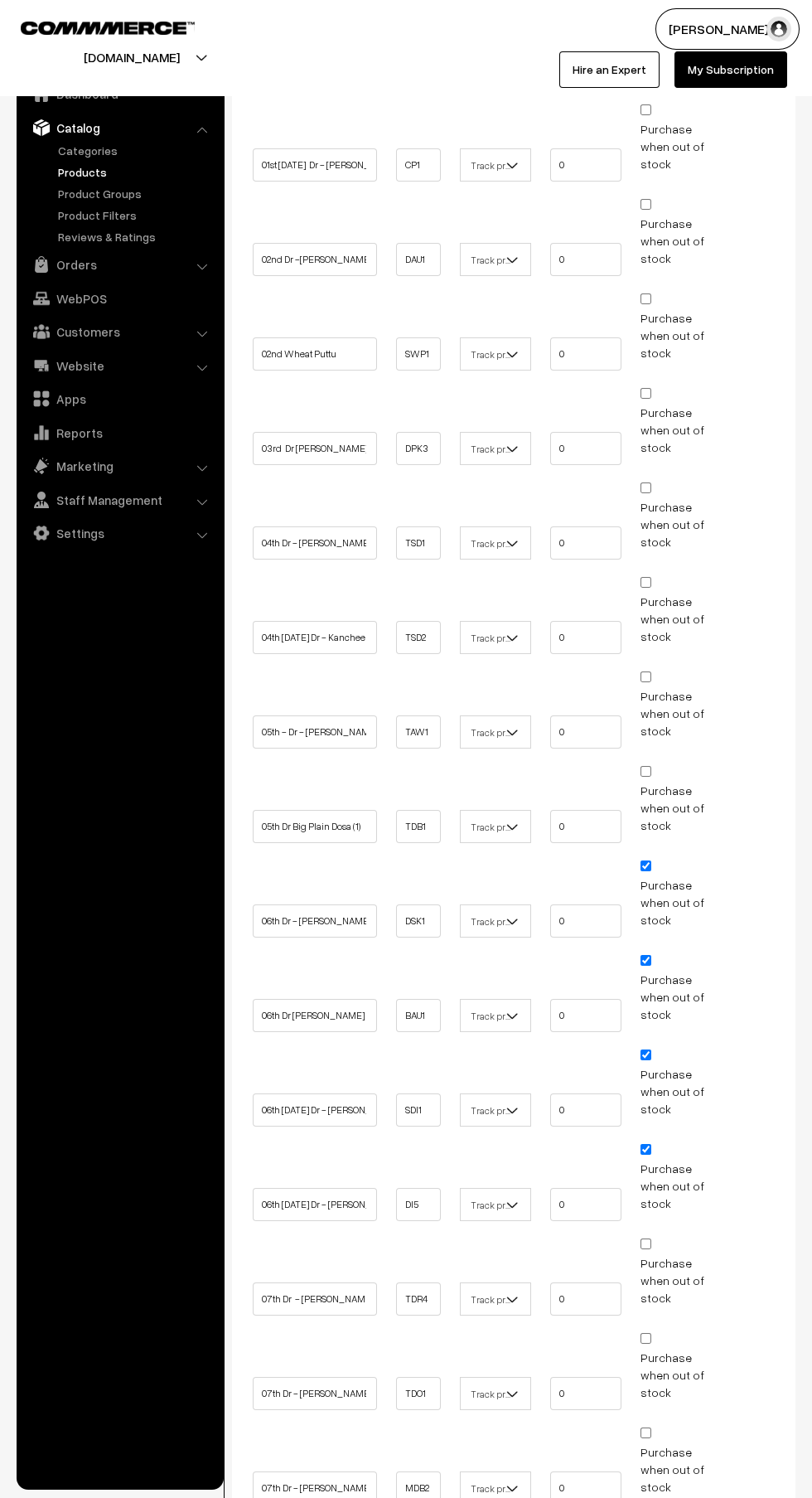
click at [651, 861] on input "Purchase when out of stock" at bounding box center [645, 865] width 11 height 11
checkbox input "false"
click at [671, 970] on label"] "Purchase when out of stock" at bounding box center [675, 996] width 71 height 52
click at [651, 965] on input "Purchase when out of stock" at bounding box center [645, 960] width 11 height 11
checkbox input "false"
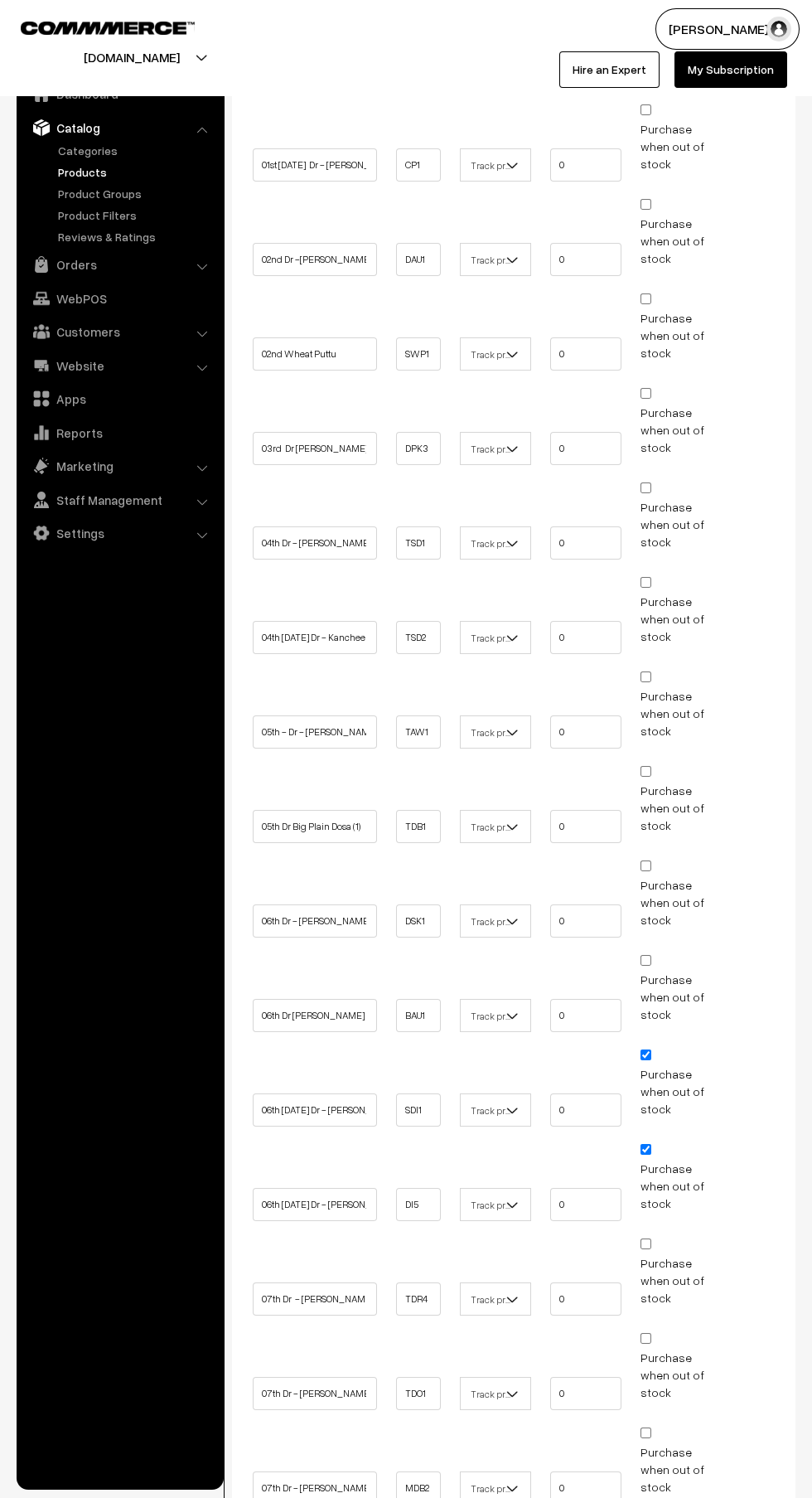
click at [651, 1049] on input "Purchase when out of stock" at bounding box center [645, 1054] width 11 height 11
checkbox input "false"
click at [647, 1144] on input "Purchase when out of stock" at bounding box center [645, 1149] width 11 height 11
checkbox input "false"
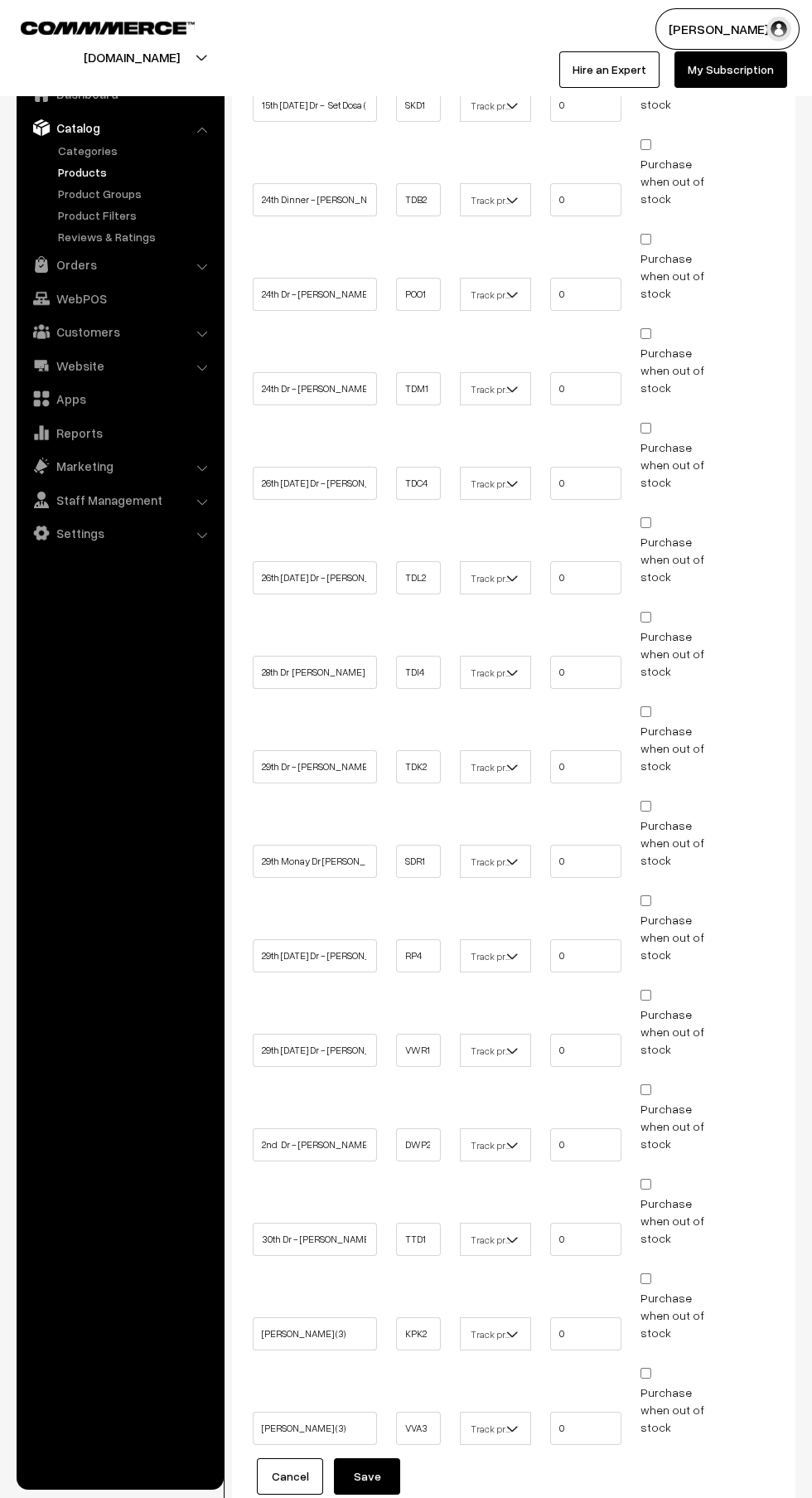
click at [382, 1466] on button "Save" at bounding box center [367, 1477] width 66 height 37
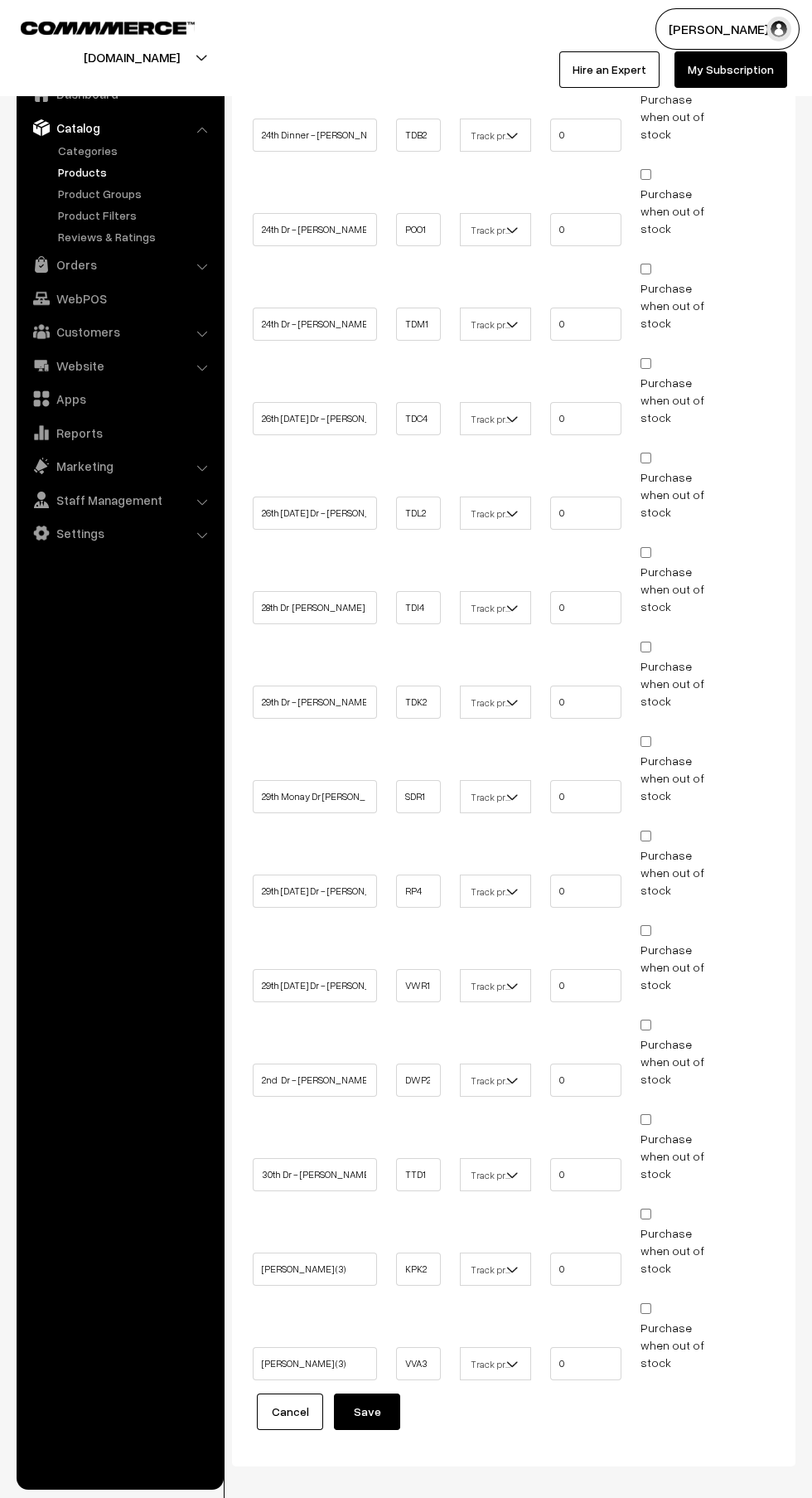
scroll to position [2130, 0]
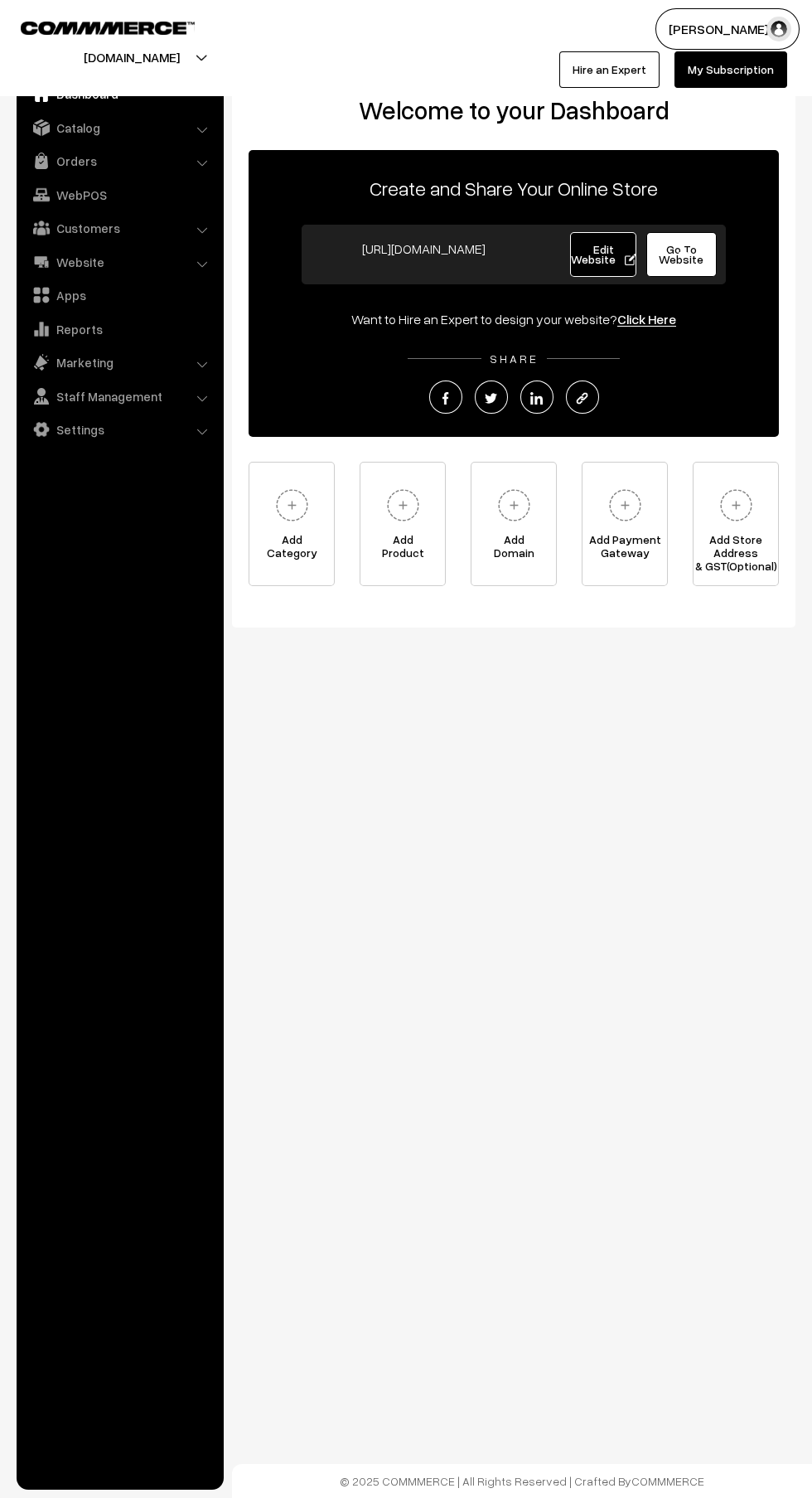
click at [697, 257] on span "Go To Website" at bounding box center [681, 253] width 45 height 24
